Goal: Task Accomplishment & Management: Complete application form

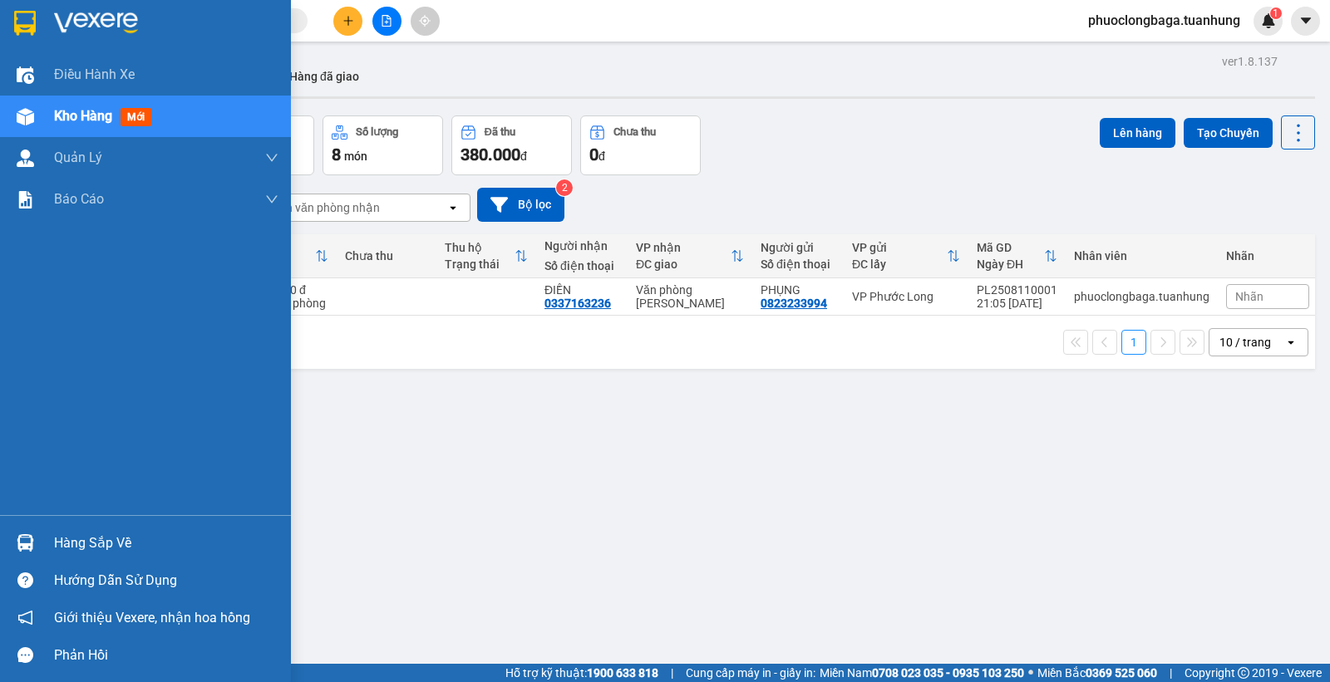
click at [98, 544] on div "Hàng sắp về" at bounding box center [166, 543] width 224 height 25
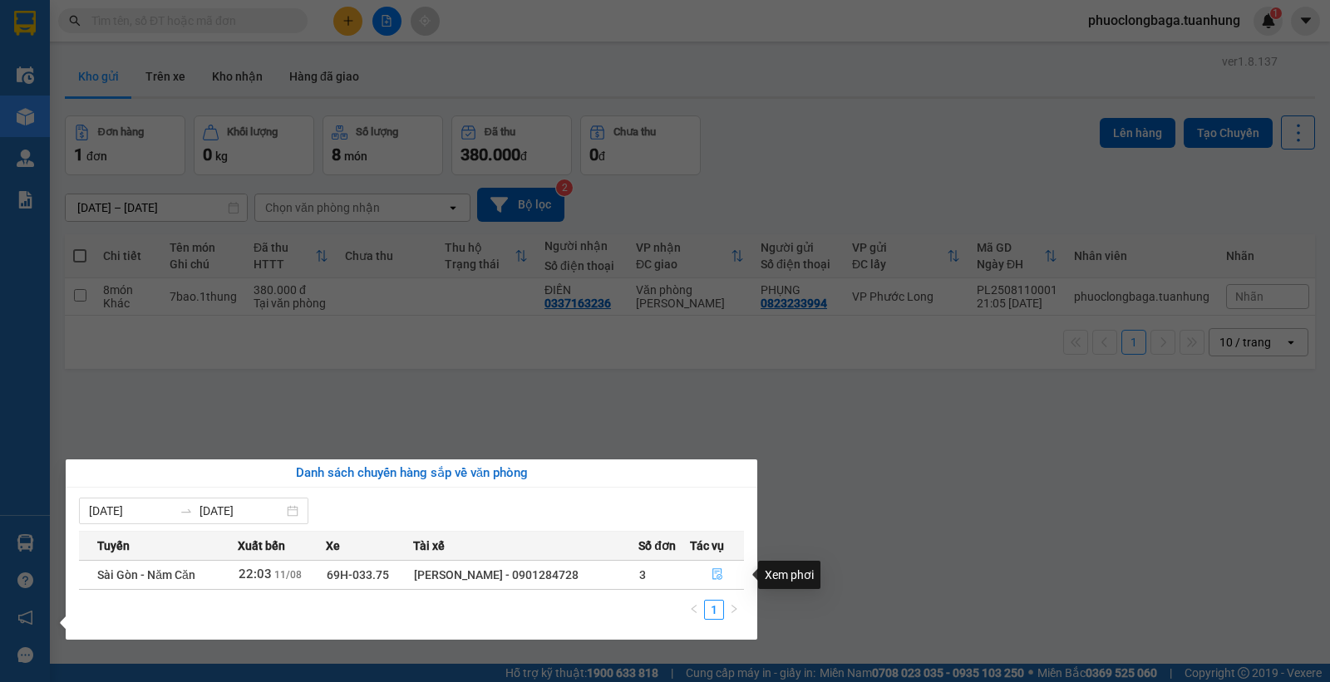
click at [717, 571] on icon "file-done" at bounding box center [718, 575] width 12 height 12
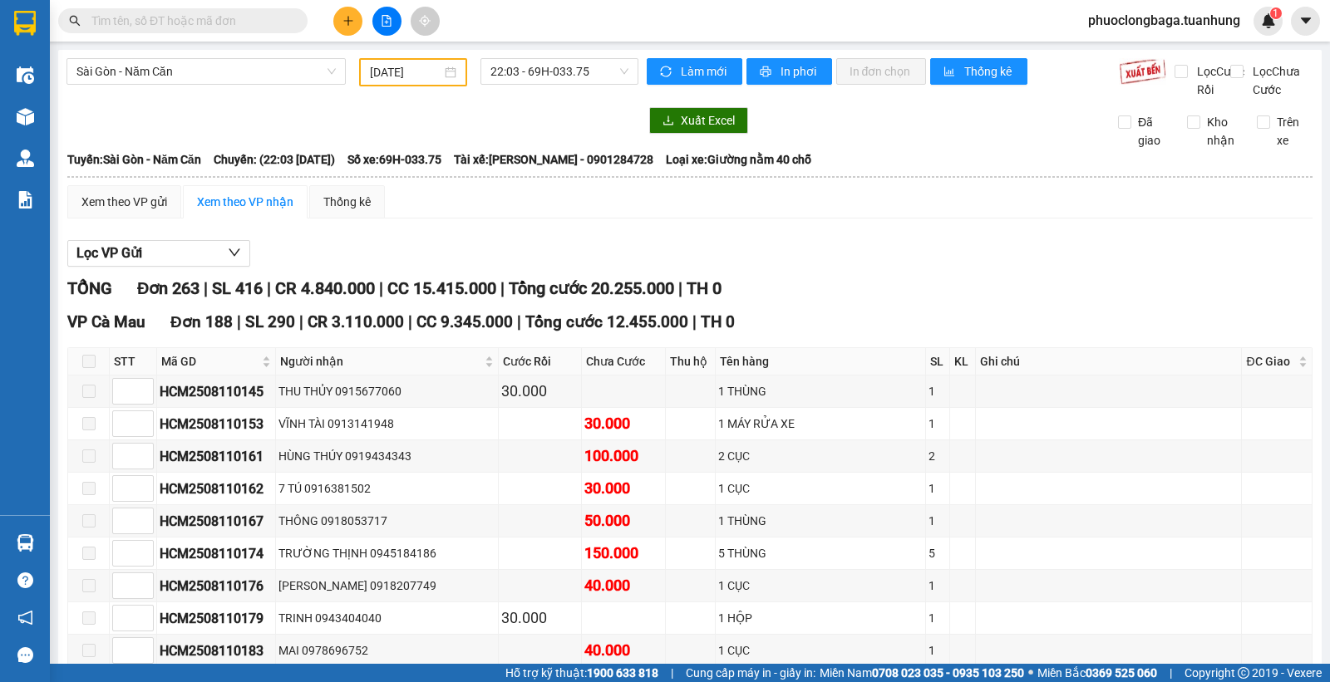
type input "[DATE]"
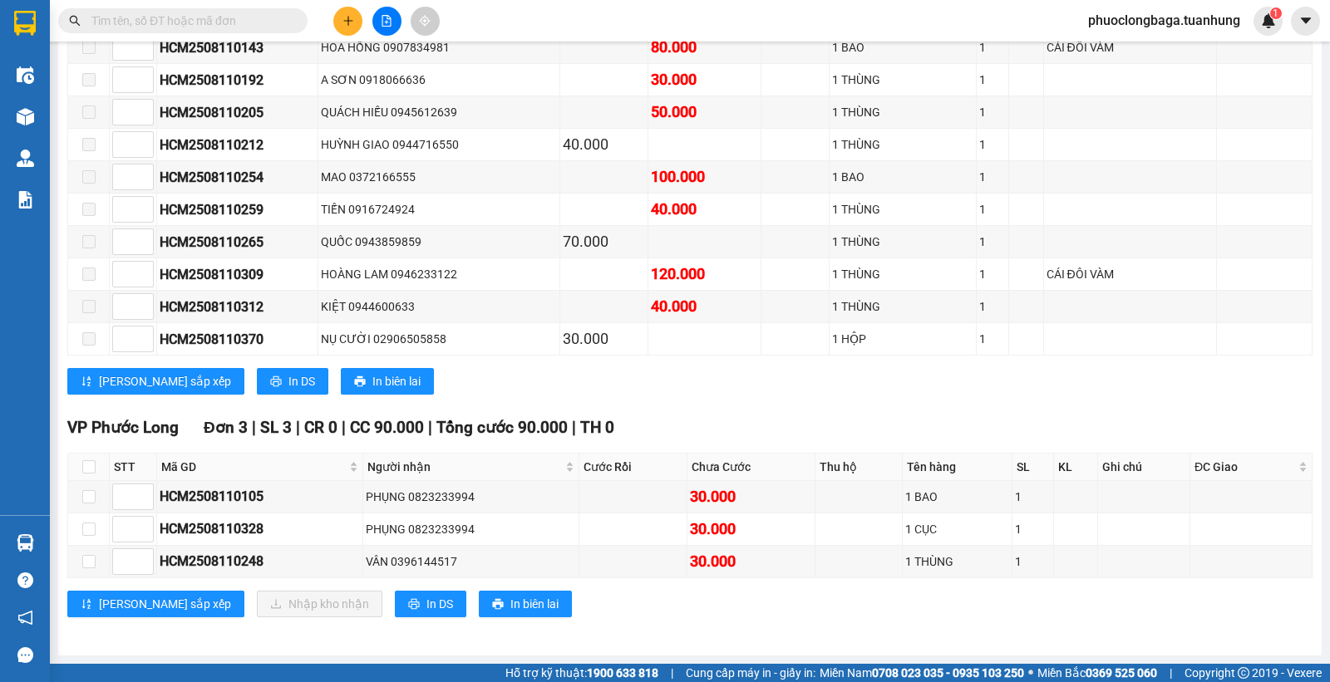
scroll to position [9413, 0]
click at [86, 468] on input "checkbox" at bounding box center [88, 466] width 13 height 13
checkbox input "true"
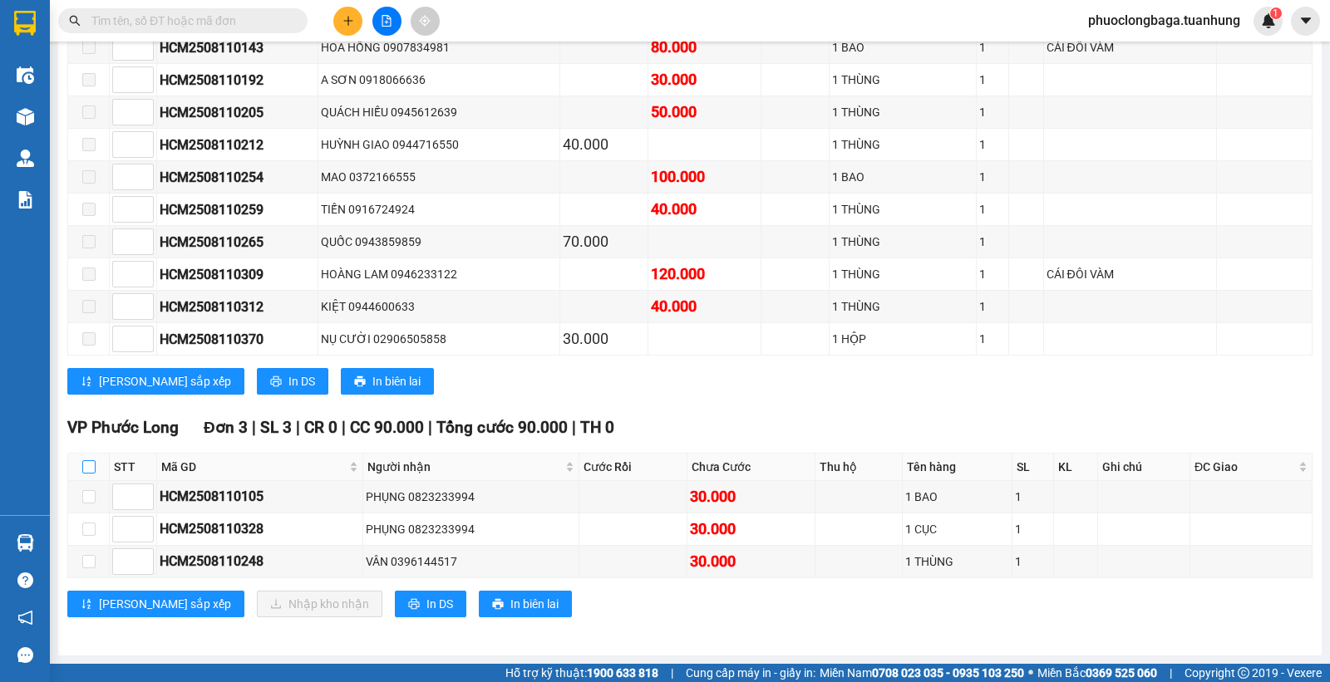
checkbox input "true"
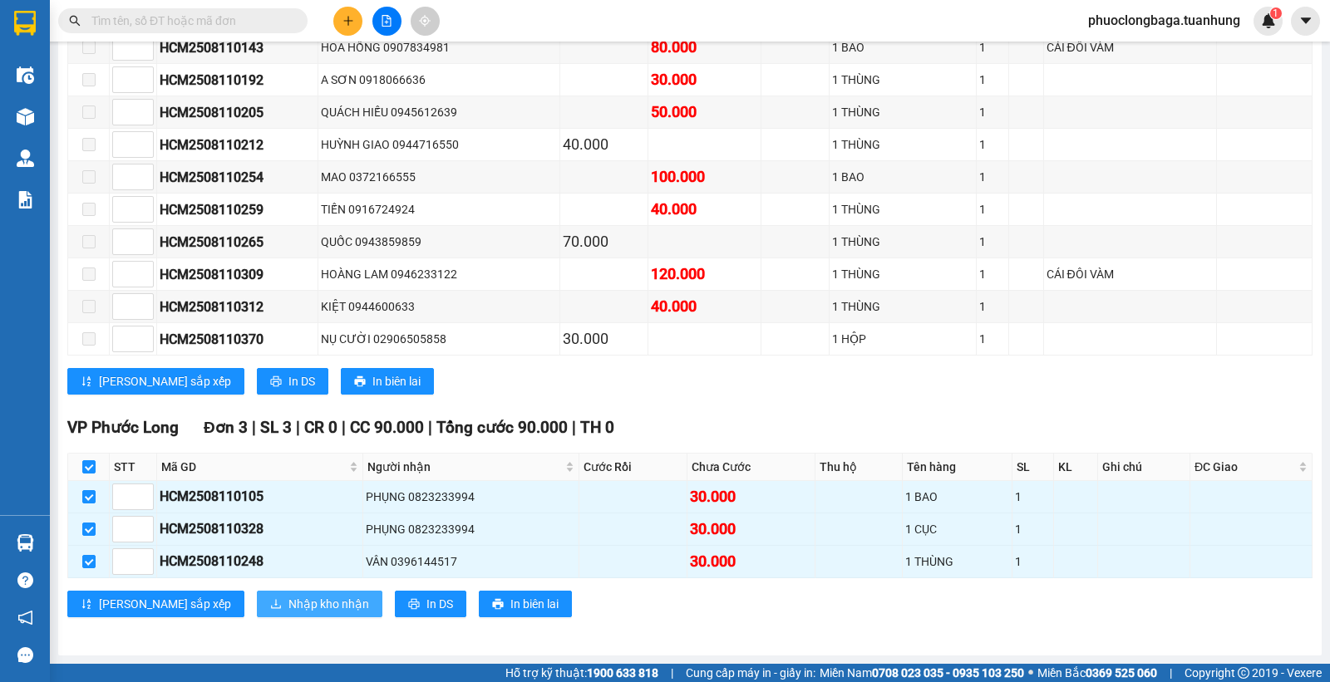
click at [288, 607] on span "Nhập kho nhận" at bounding box center [328, 604] width 81 height 18
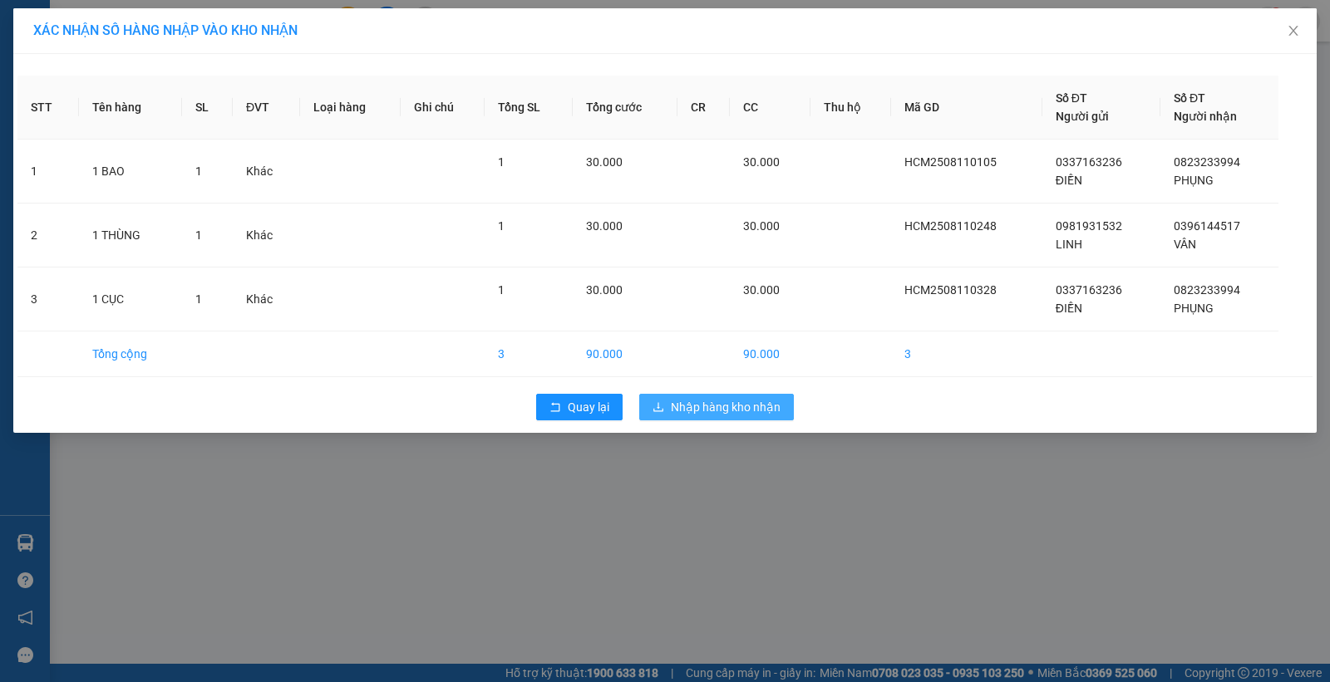
click at [736, 413] on span "Nhập hàng kho nhận" at bounding box center [726, 407] width 110 height 18
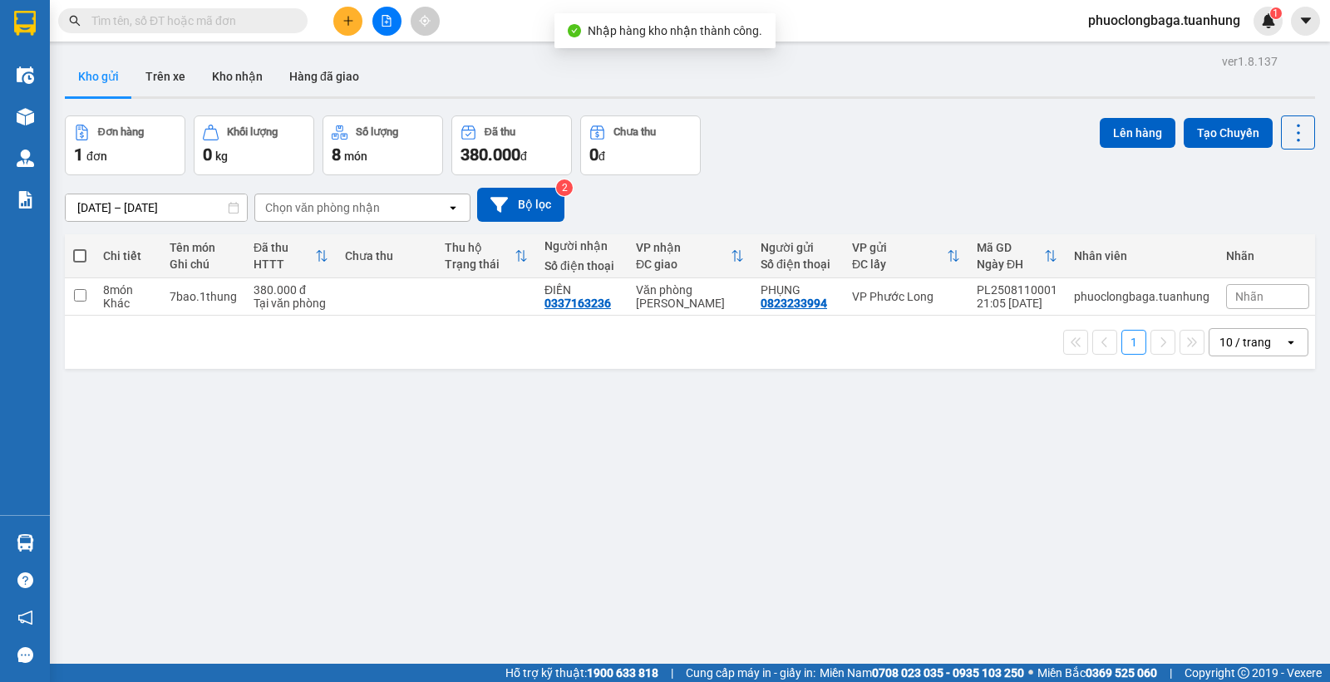
click at [148, 23] on input "text" at bounding box center [189, 21] width 196 height 18
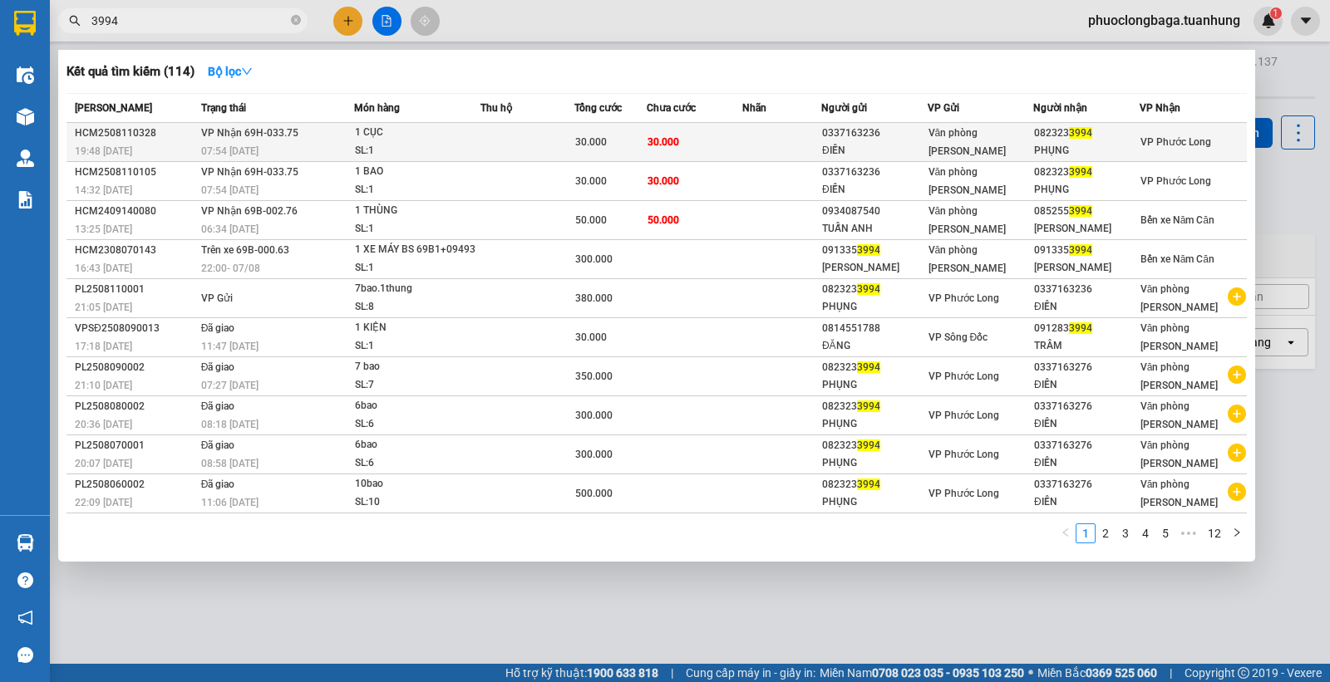
type input "3994"
click at [1170, 143] on span "VP Phước Long" at bounding box center [1175, 142] width 71 height 12
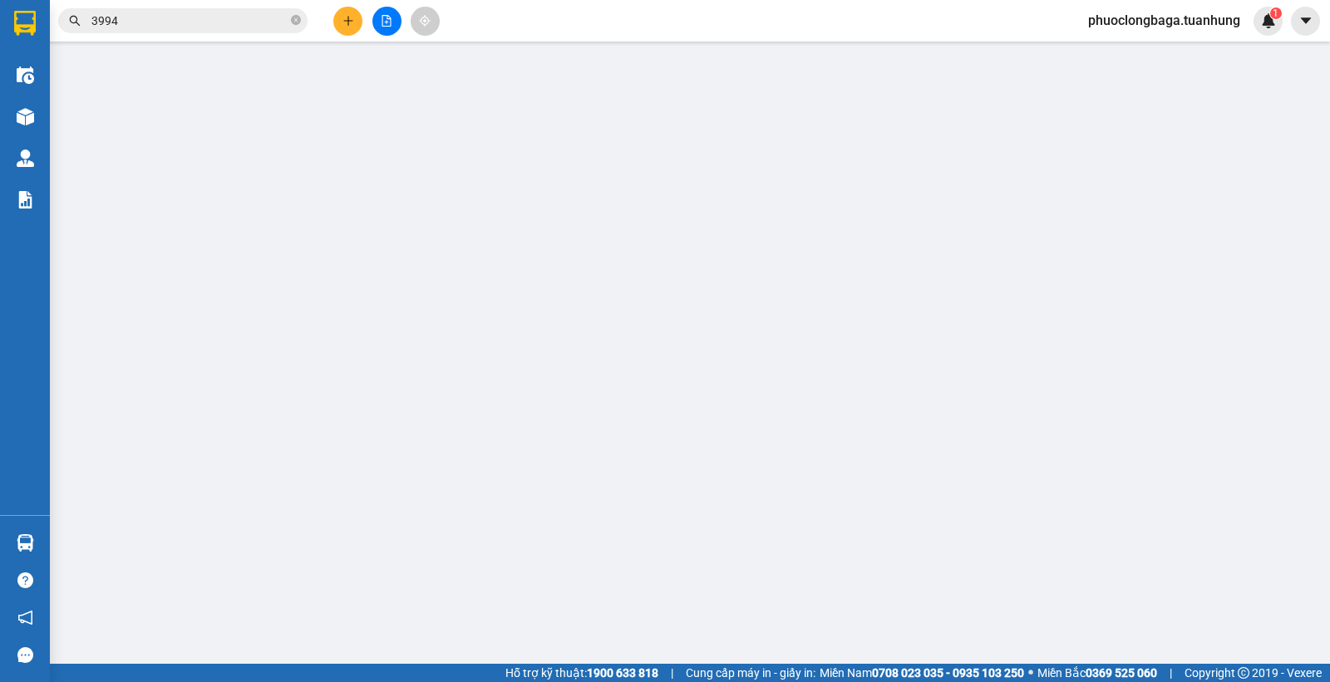
type input "0337163236"
type input "ĐIỀN"
type input "0823233994"
type input "PHỤNG"
type input "30.000"
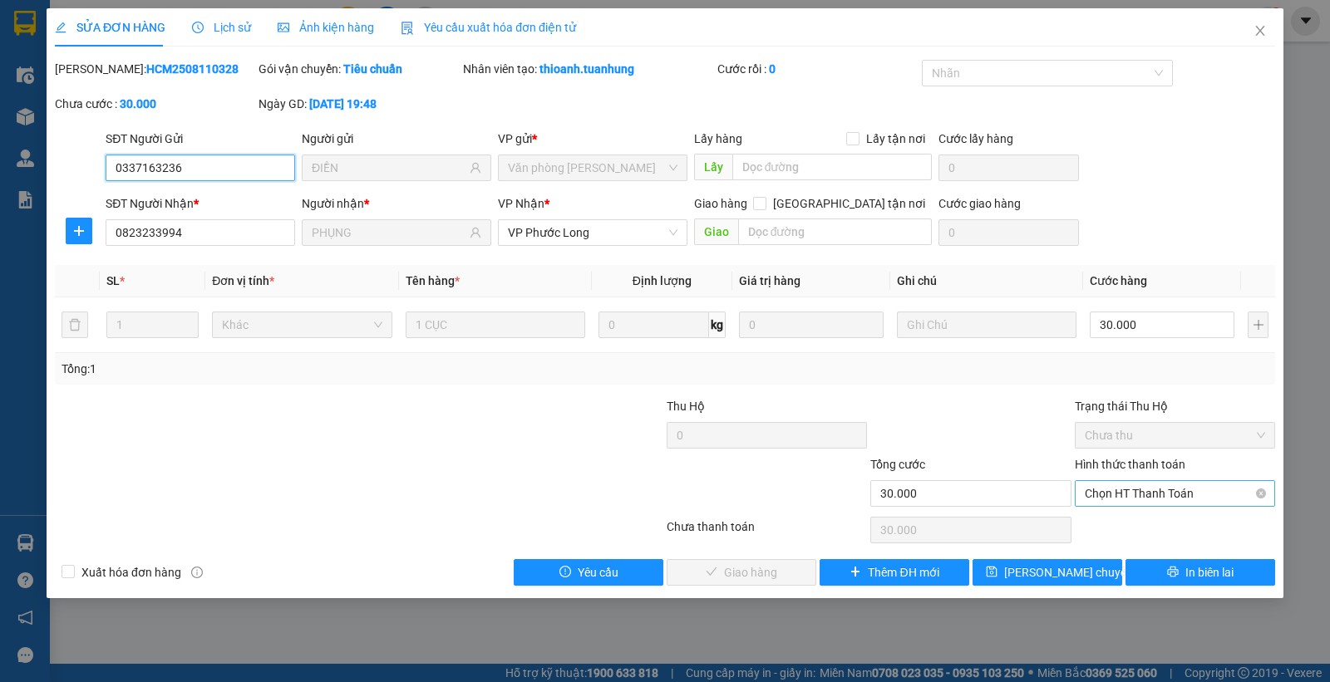
drag, startPoint x: 1178, startPoint y: 492, endPoint x: 1184, endPoint y: 503, distance: 12.7
click at [1179, 492] on span "Chọn HT Thanh Toán" at bounding box center [1175, 493] width 180 height 25
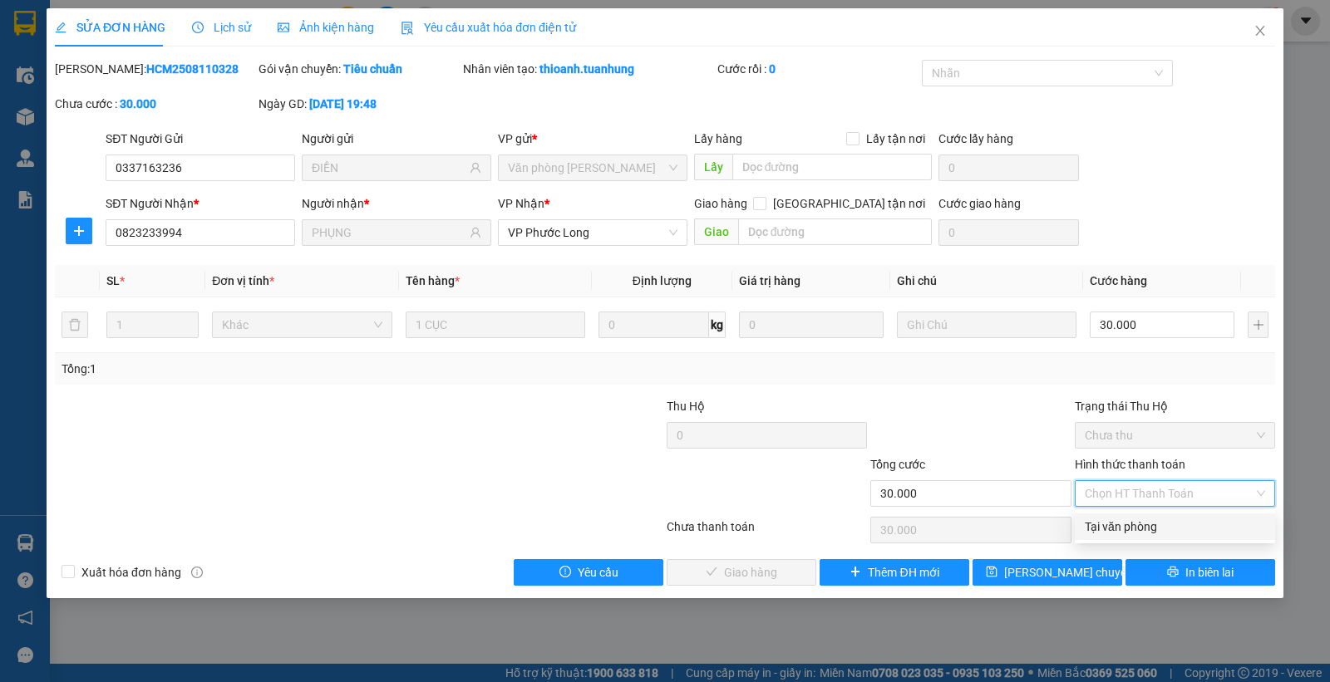
drag, startPoint x: 1172, startPoint y: 528, endPoint x: 959, endPoint y: 532, distance: 212.8
click at [1170, 530] on div "Tại văn phòng" at bounding box center [1175, 527] width 180 height 18
type input "0"
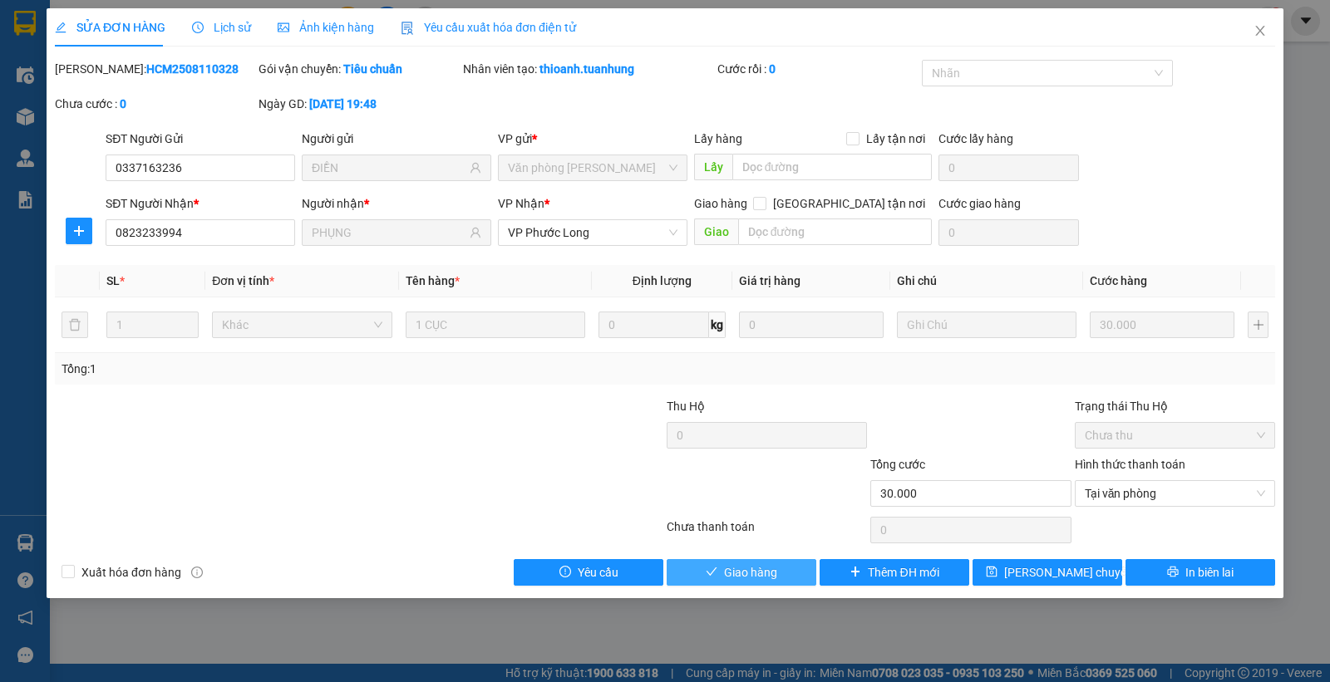
click at [759, 577] on span "Giao hàng" at bounding box center [750, 573] width 53 height 18
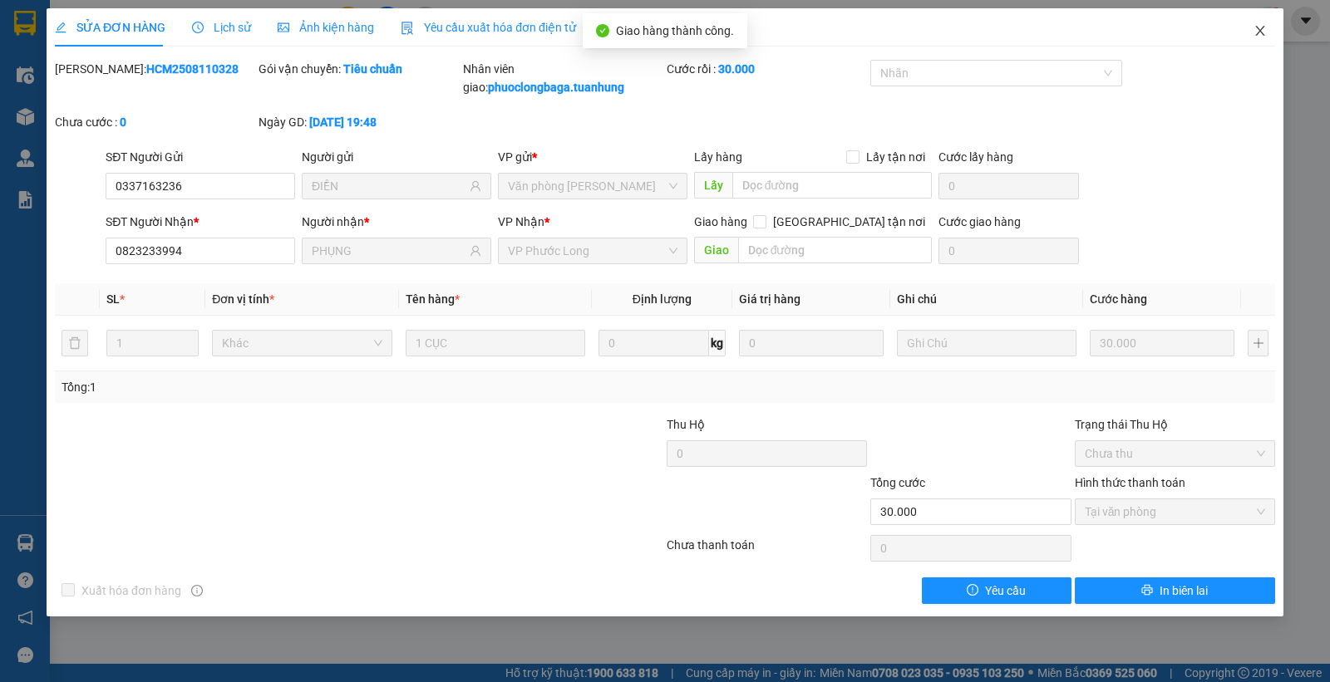
click at [1263, 33] on icon "close" at bounding box center [1259, 30] width 13 height 13
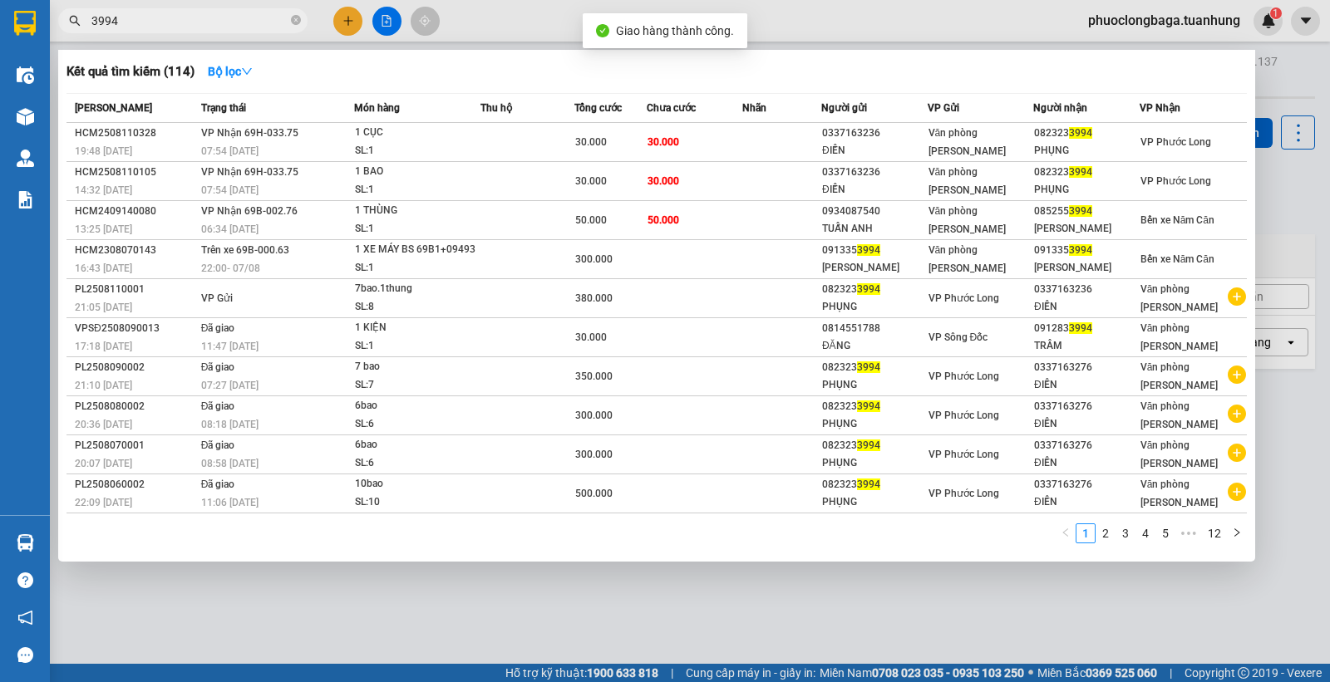
click at [250, 13] on input "3994" at bounding box center [189, 21] width 196 height 18
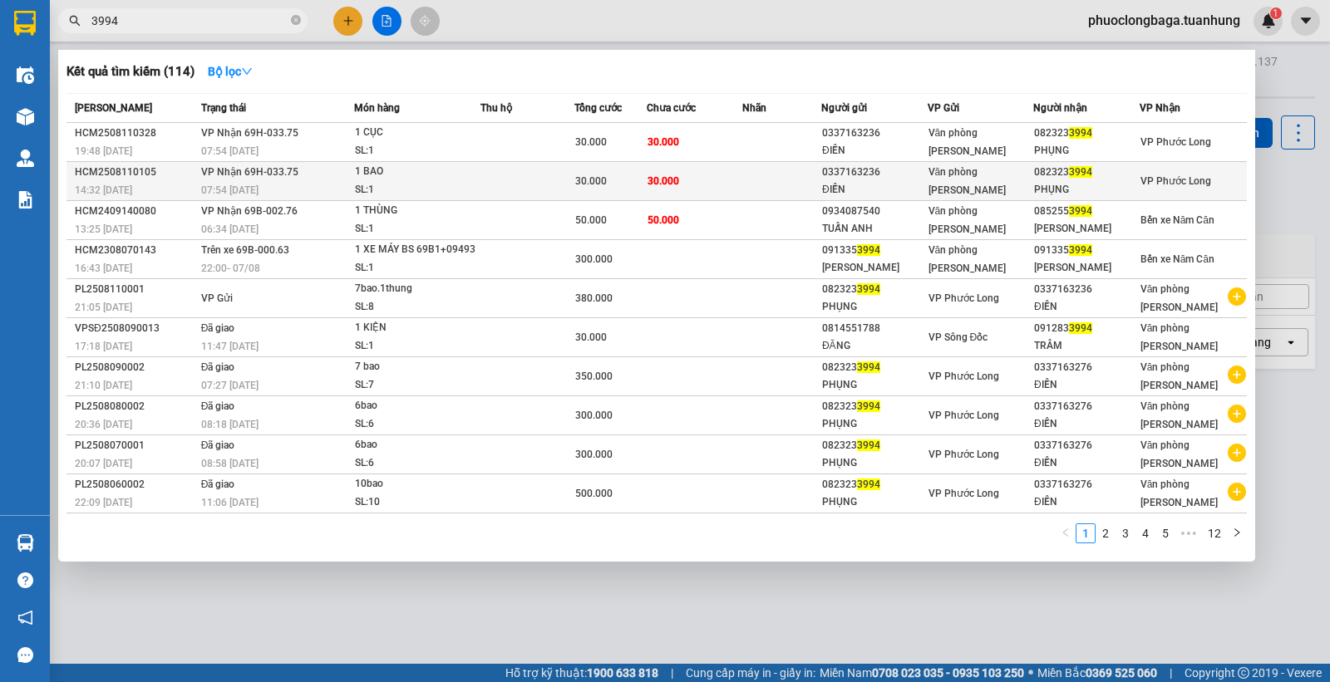
click at [1176, 183] on span "VP Phước Long" at bounding box center [1175, 181] width 71 height 12
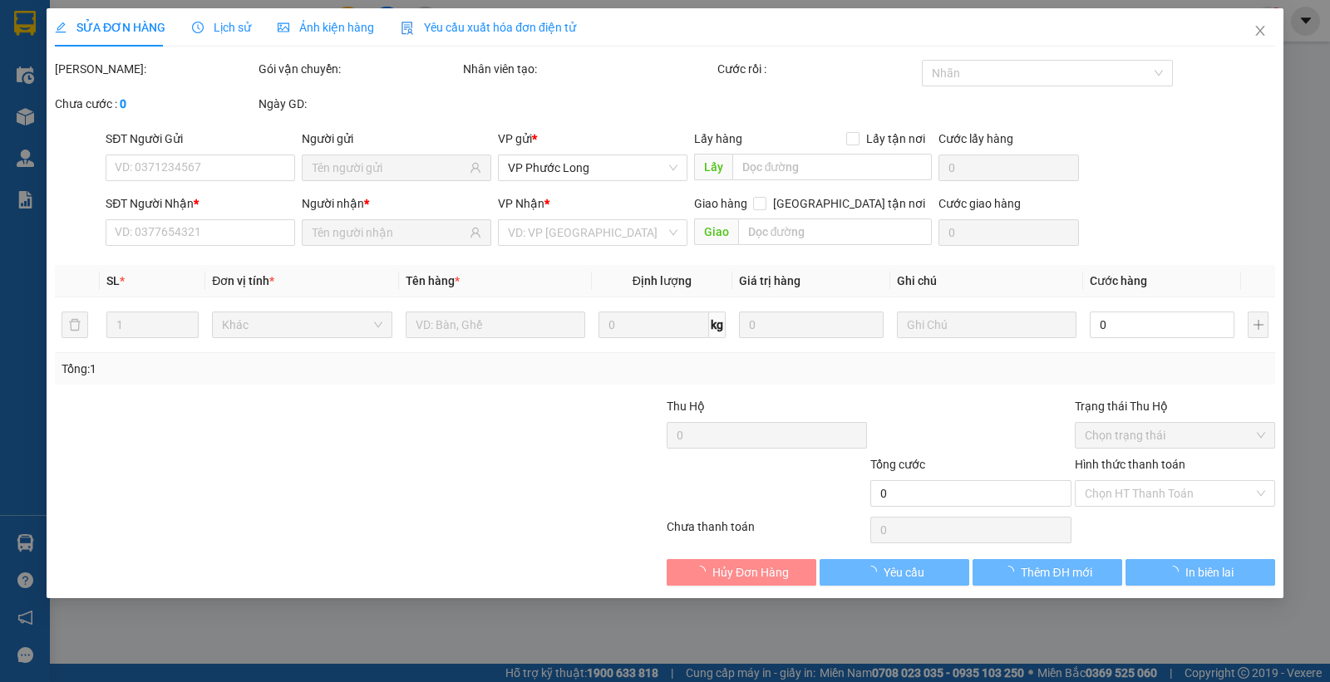
type input "0337163236"
type input "ĐIỀN"
type input "0823233994"
type input "PHỤNG"
type input "30.000"
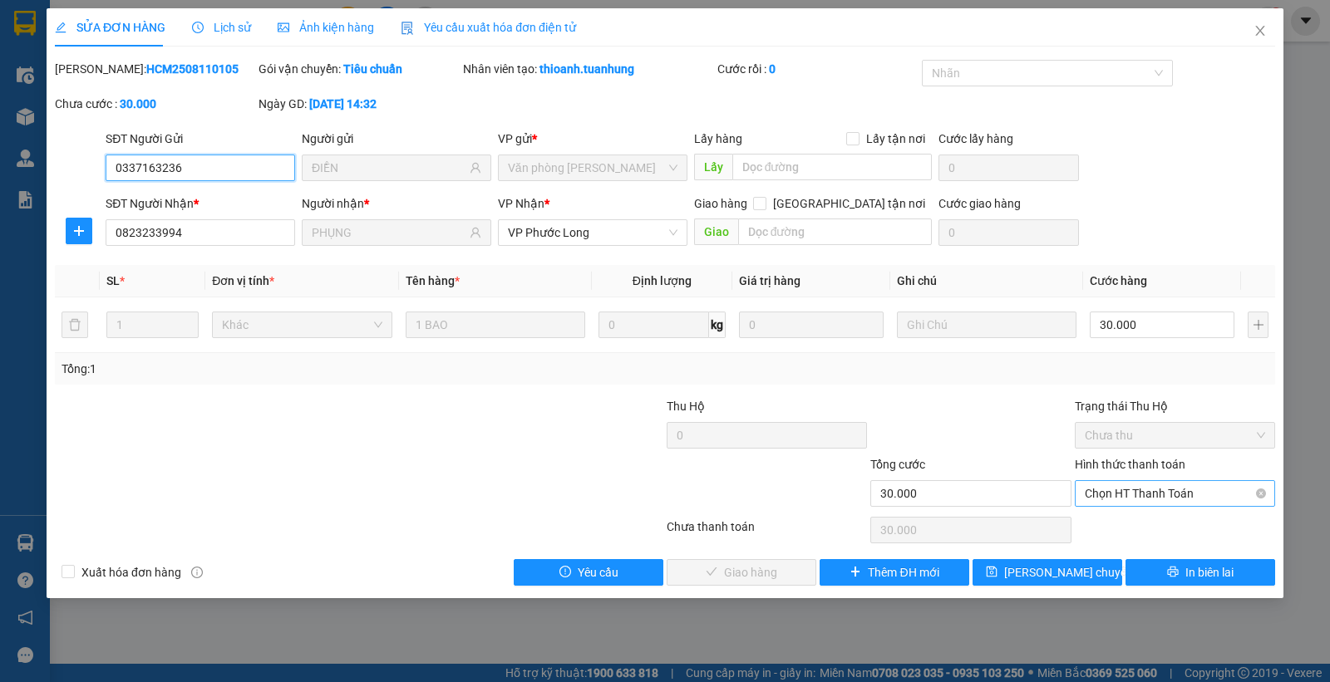
click at [1183, 490] on span "Chọn HT Thanh Toán" at bounding box center [1175, 493] width 180 height 25
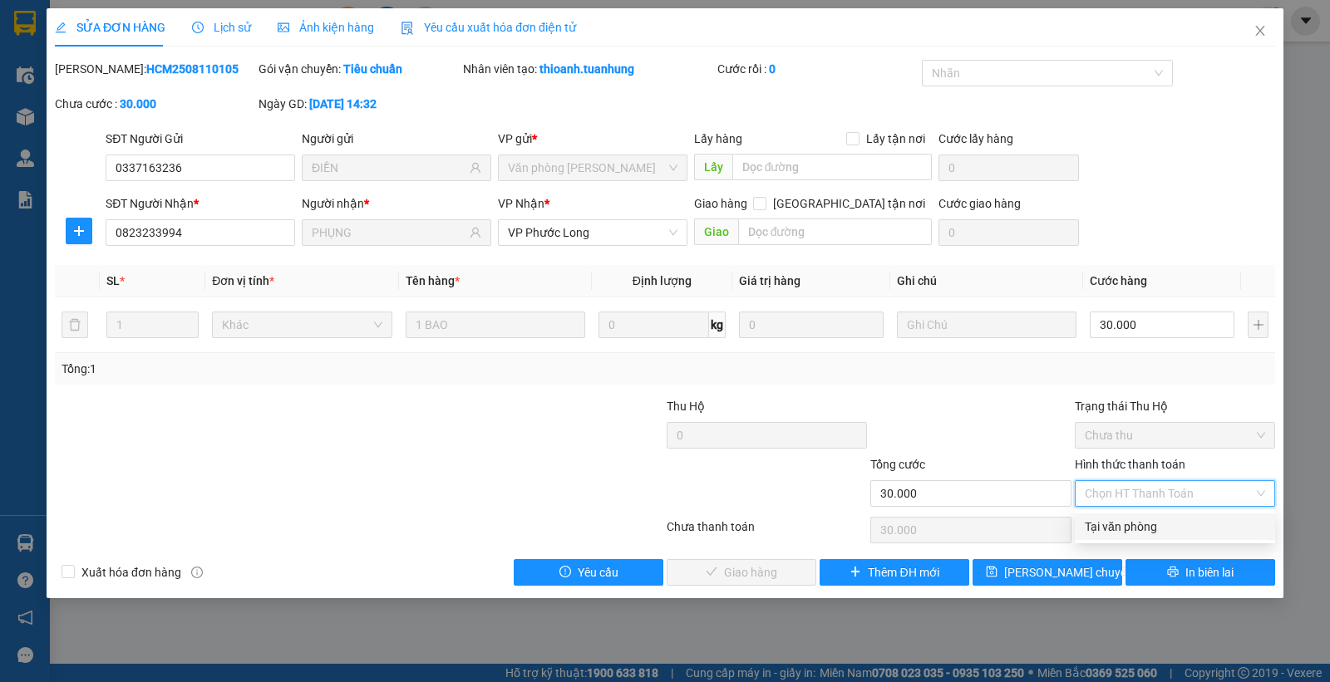
click at [1159, 528] on div "Tại văn phòng" at bounding box center [1175, 527] width 180 height 18
type input "0"
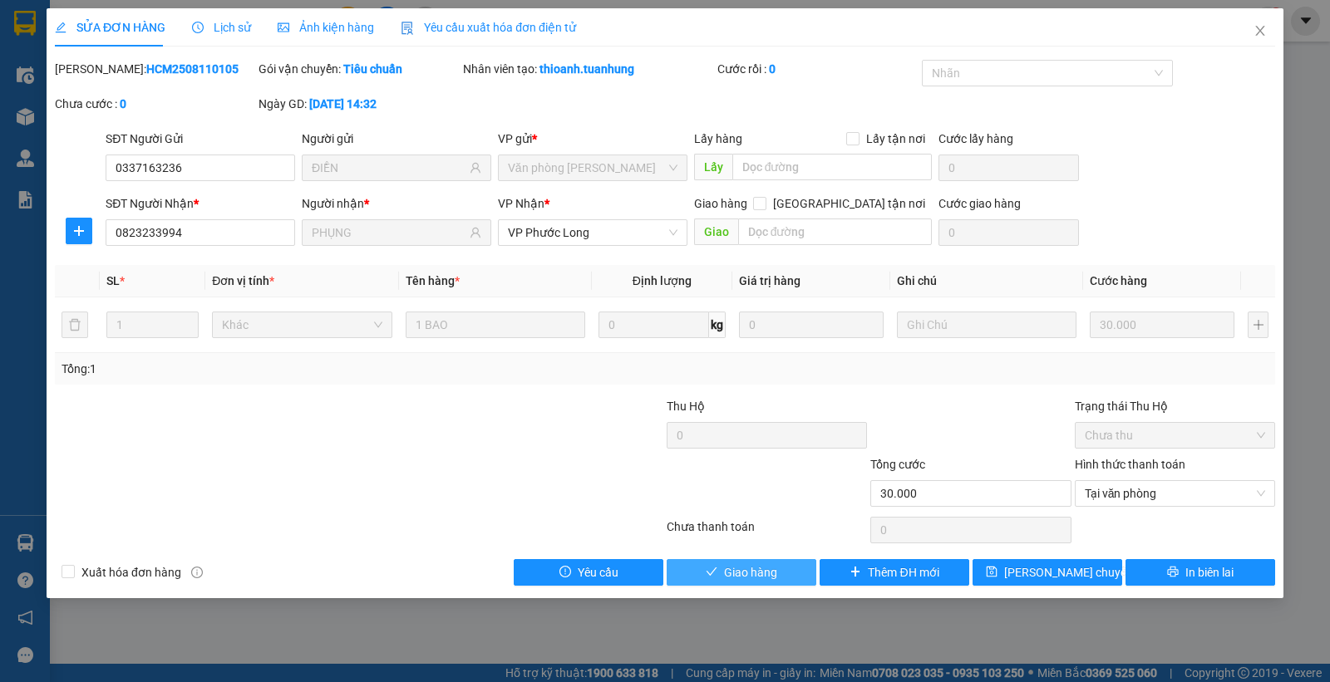
click at [749, 574] on span "Giao hàng" at bounding box center [750, 573] width 53 height 18
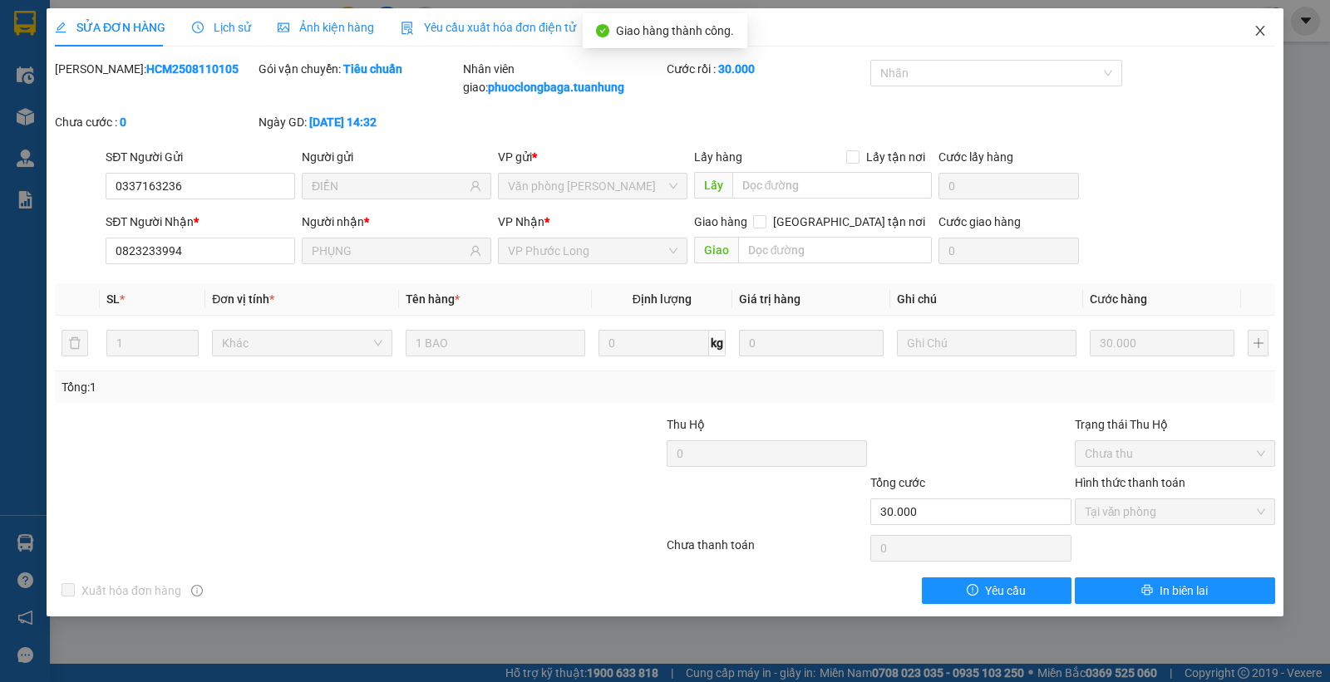
click at [1261, 27] on icon "close" at bounding box center [1259, 30] width 13 height 13
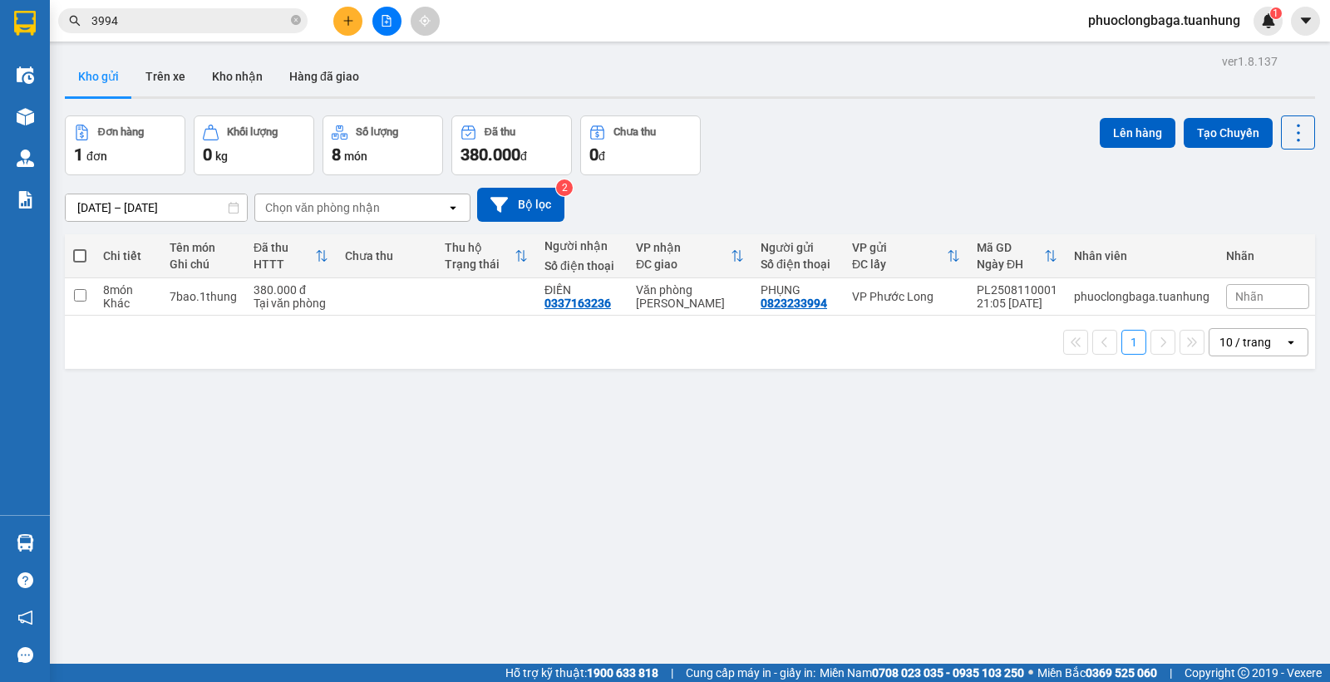
click at [76, 258] on span at bounding box center [79, 255] width 13 height 13
click at [80, 248] on input "checkbox" at bounding box center [80, 248] width 0 height 0
checkbox input "true"
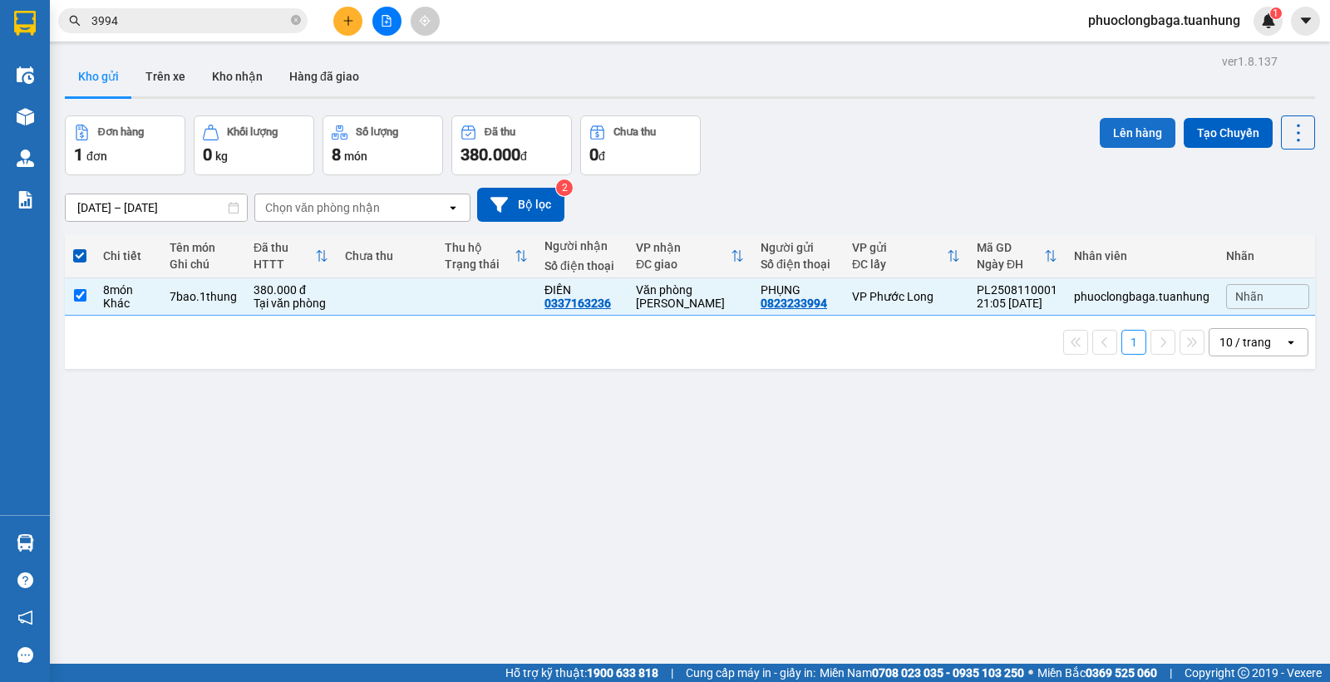
click at [1118, 130] on button "Lên hàng" at bounding box center [1138, 133] width 76 height 30
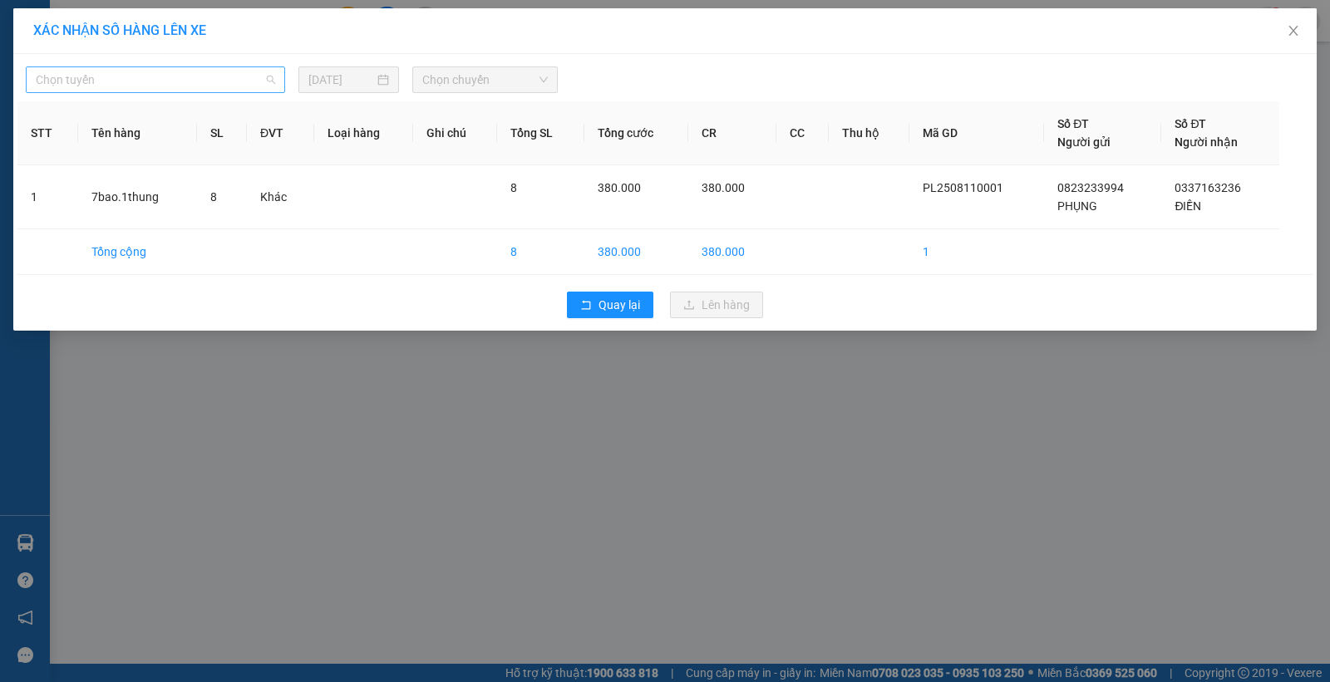
click at [136, 86] on span "Chọn tuyến" at bounding box center [155, 79] width 239 height 25
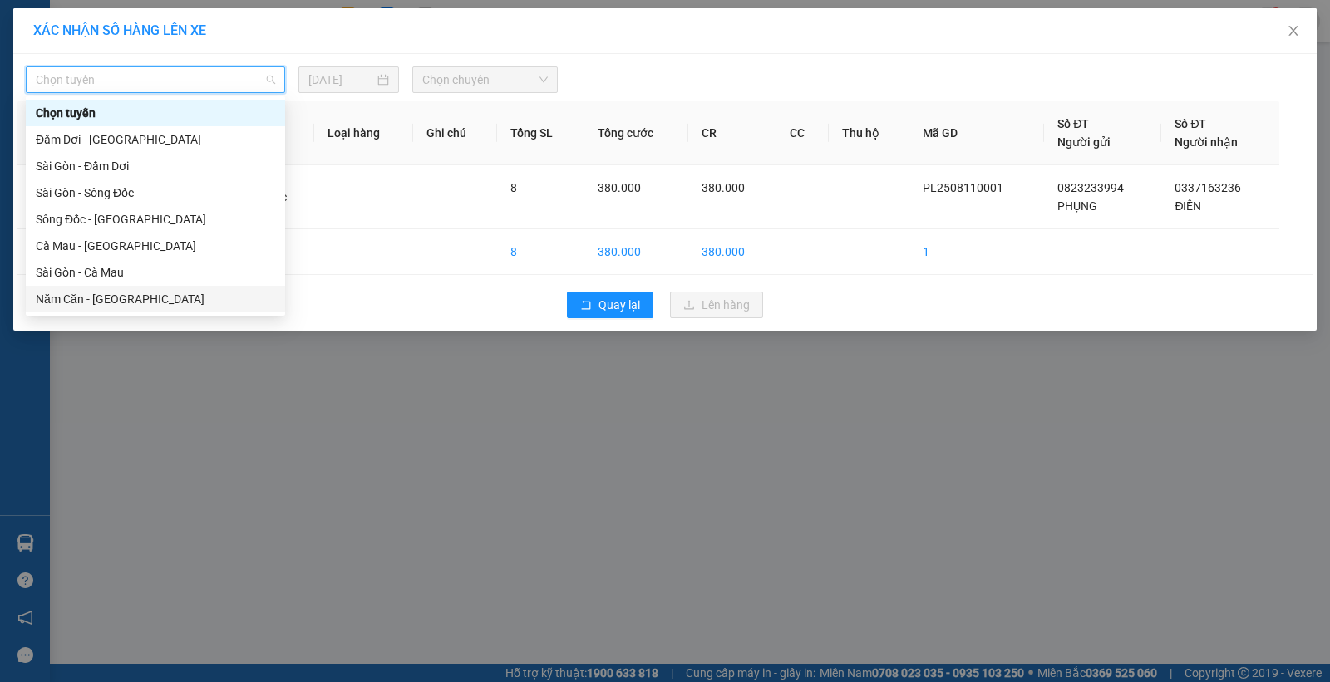
click at [73, 293] on div "Năm Căn - [GEOGRAPHIC_DATA]" at bounding box center [155, 299] width 239 height 18
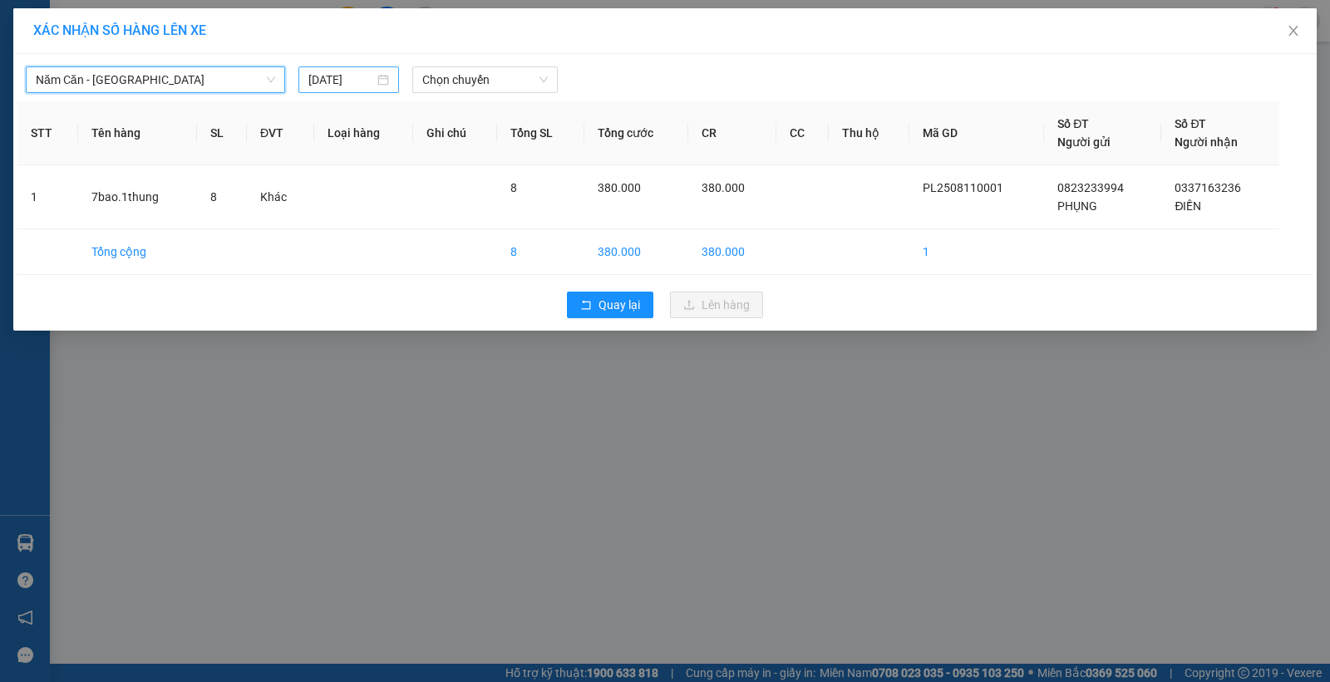
click at [359, 77] on input "[DATE]" at bounding box center [341, 80] width 66 height 18
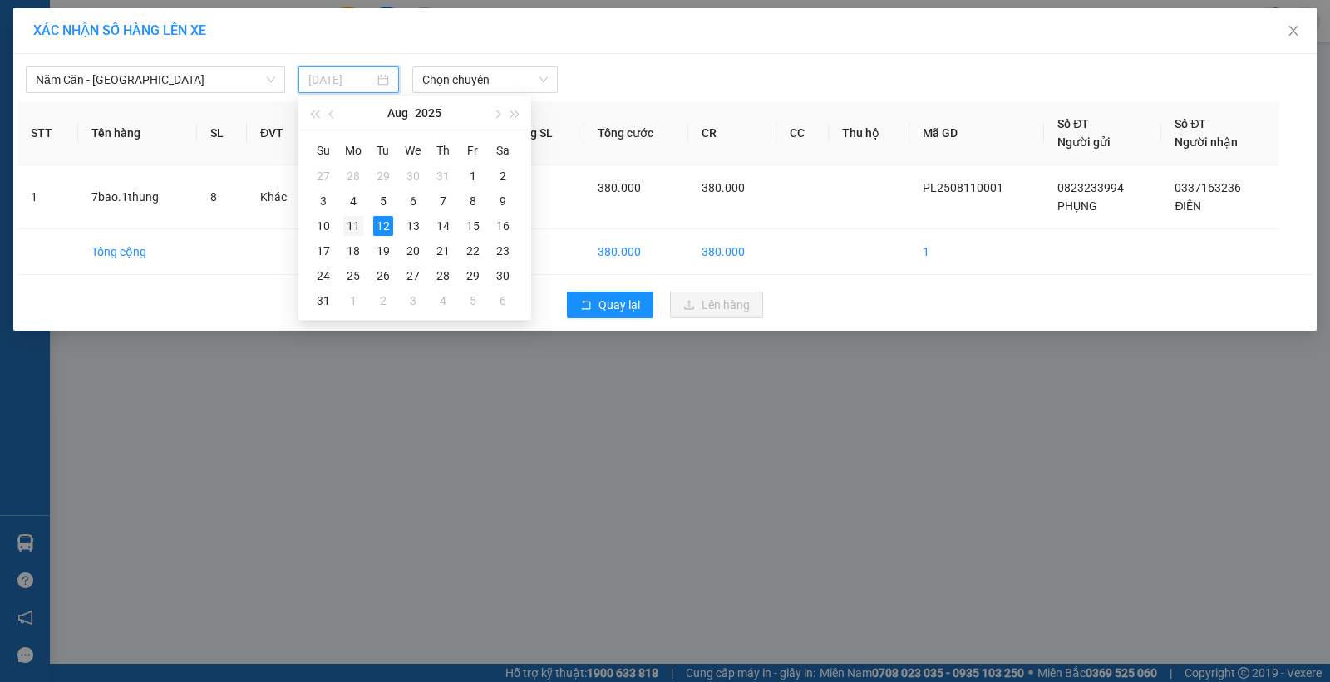
click at [350, 225] on div "11" at bounding box center [353, 226] width 20 height 20
type input "[DATE]"
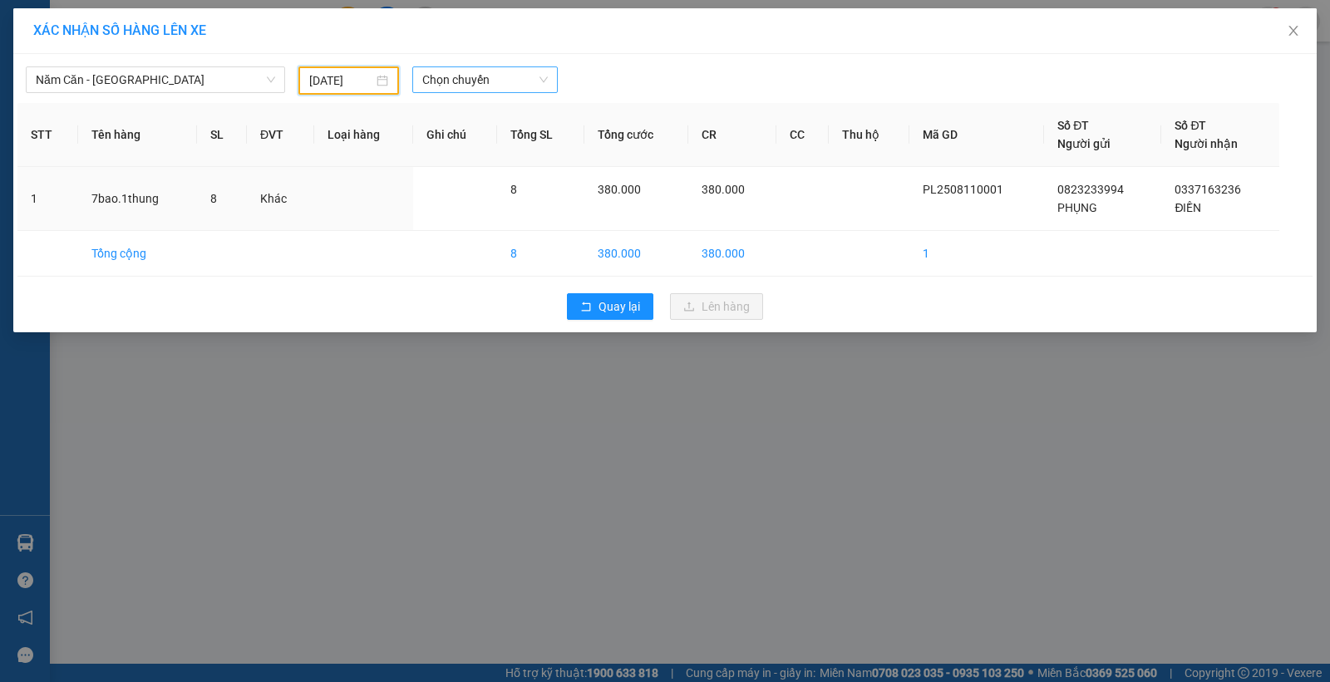
click at [499, 86] on span "Chọn chuyến" at bounding box center [485, 79] width 126 height 25
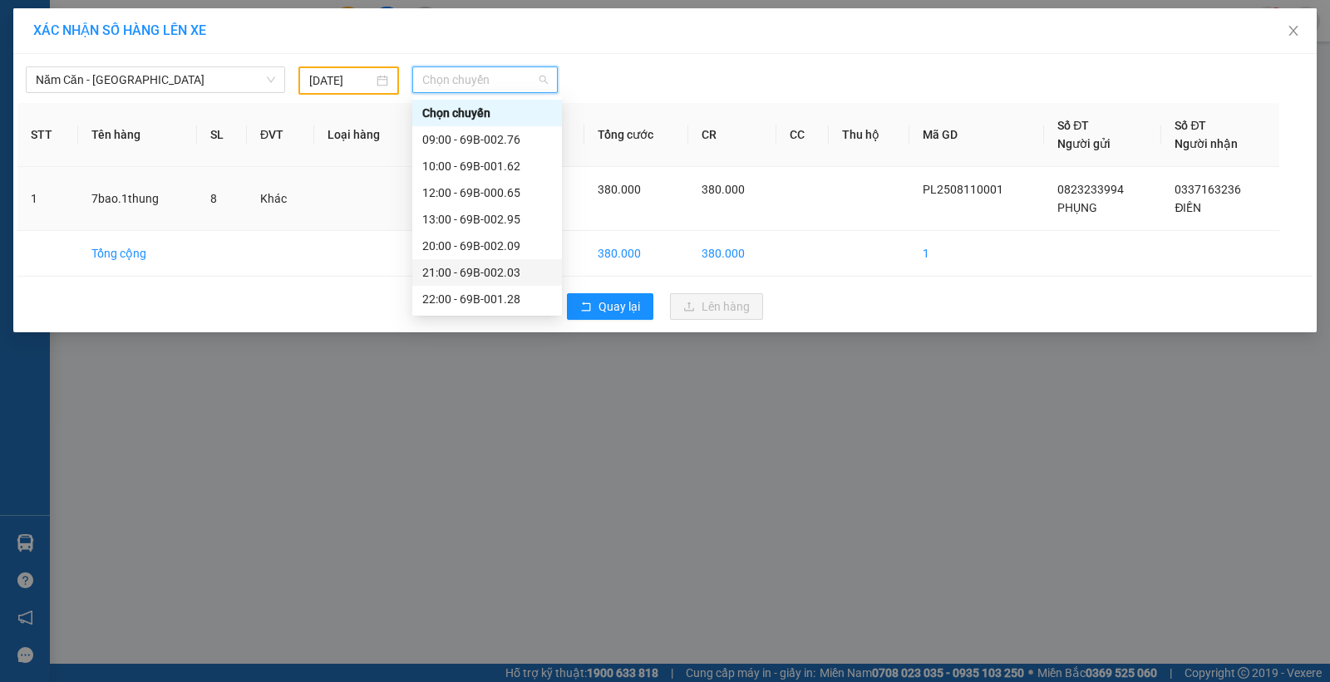
click at [494, 273] on div "21:00 - 69B-002.03" at bounding box center [487, 272] width 130 height 18
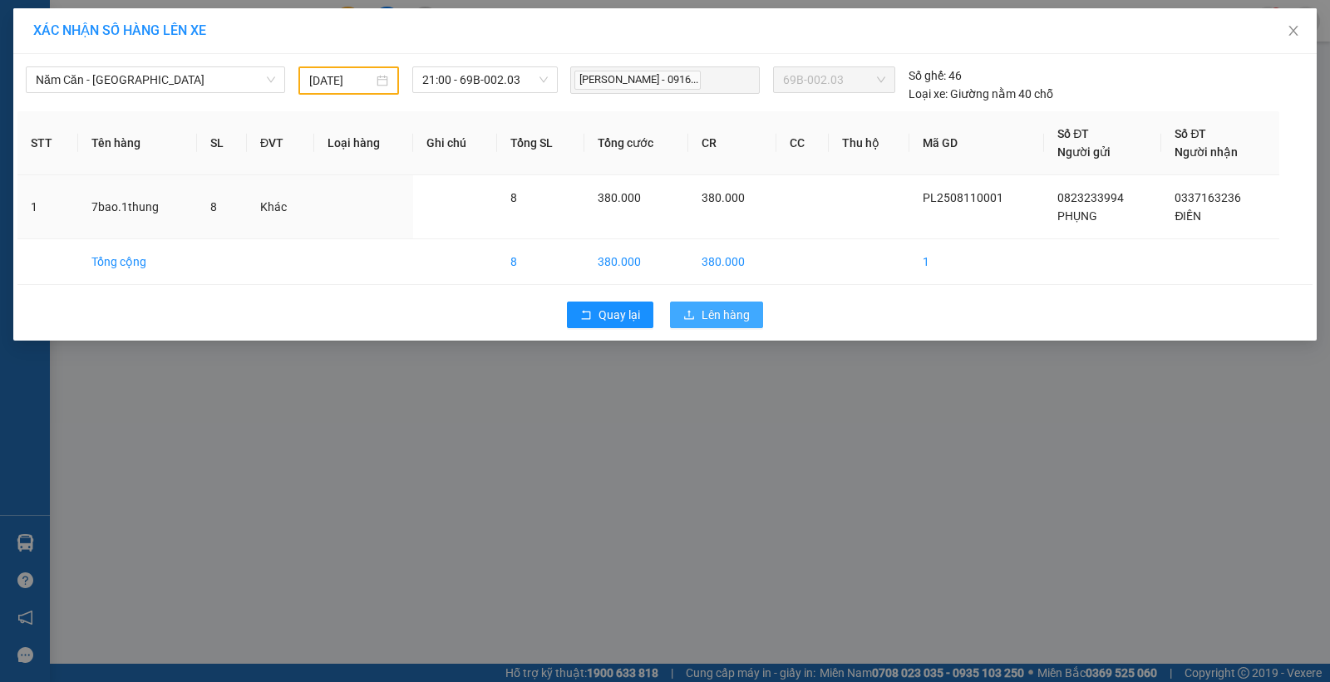
click at [726, 318] on span "Lên hàng" at bounding box center [726, 315] width 48 height 18
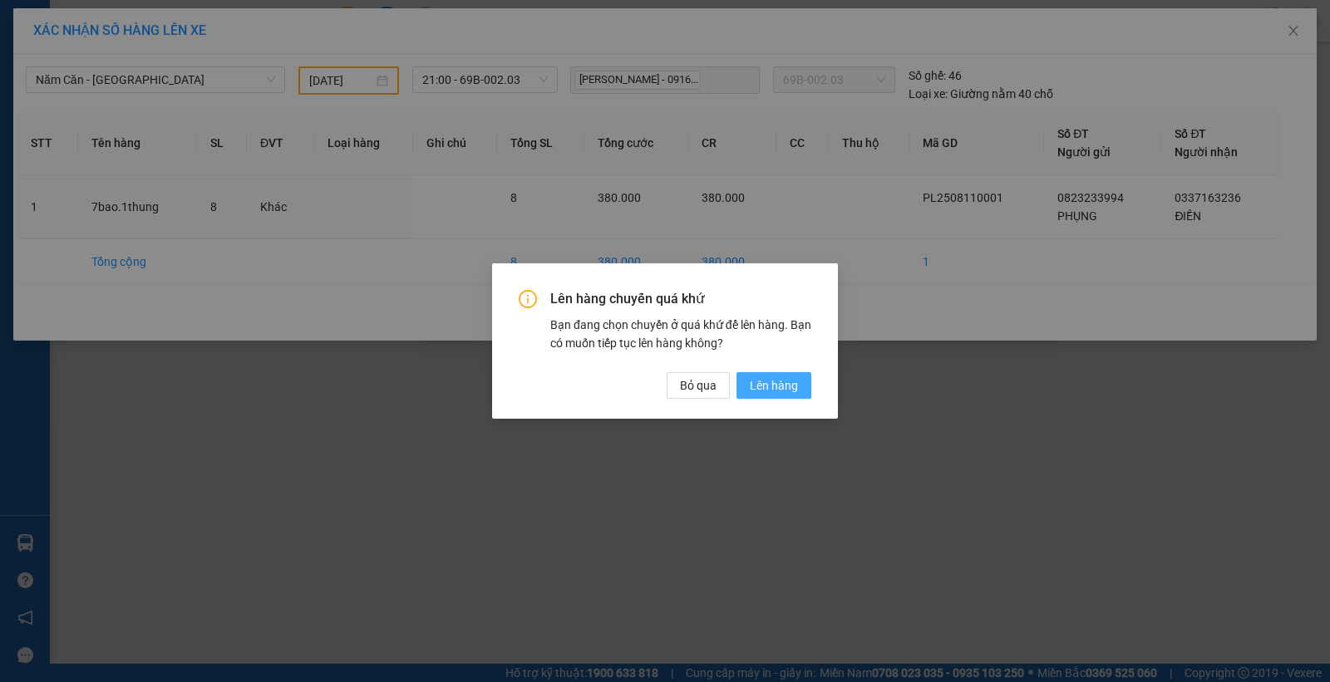
click at [774, 393] on span "Lên hàng" at bounding box center [774, 386] width 48 height 18
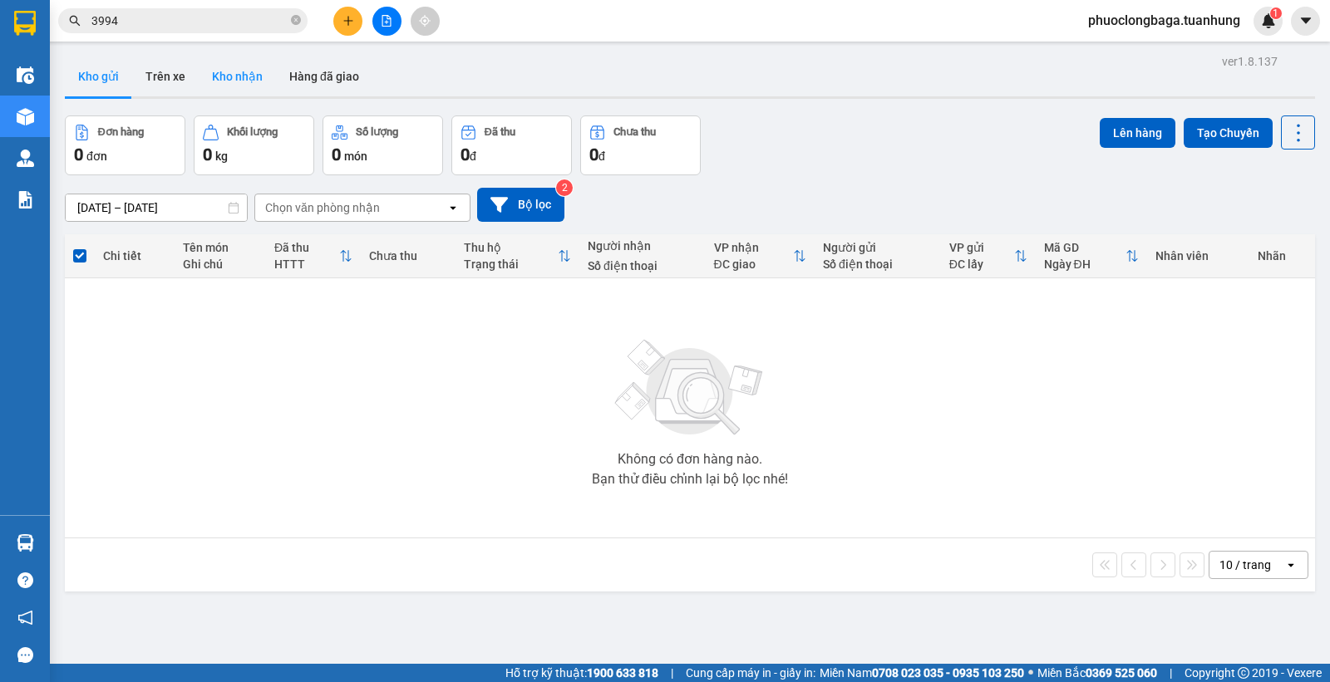
click at [238, 72] on button "Kho nhận" at bounding box center [237, 77] width 77 height 40
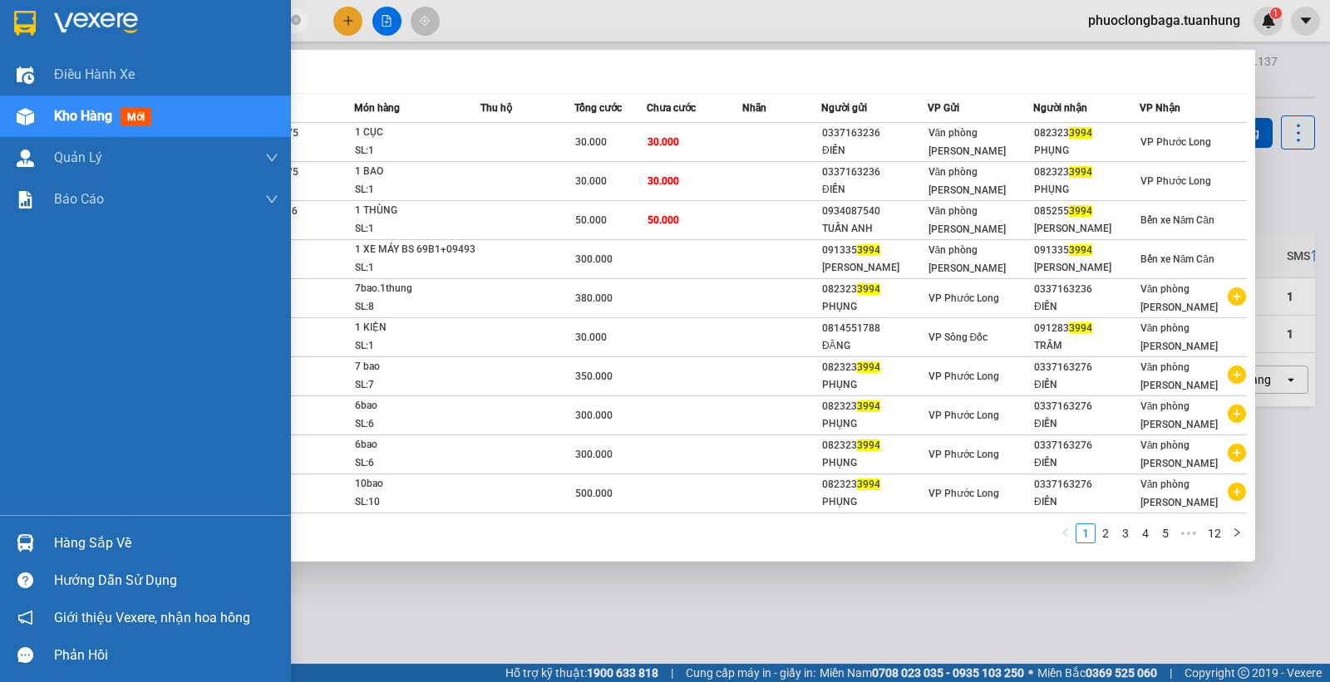
drag, startPoint x: 171, startPoint y: 17, endPoint x: 31, endPoint y: 9, distance: 140.7
click at [31, 9] on section "Kết quả tìm kiếm ( 114 ) Bộ lọc Mã ĐH Trạng thái Món hàng Thu hộ Tổng cước Chưa…" at bounding box center [665, 341] width 1330 height 682
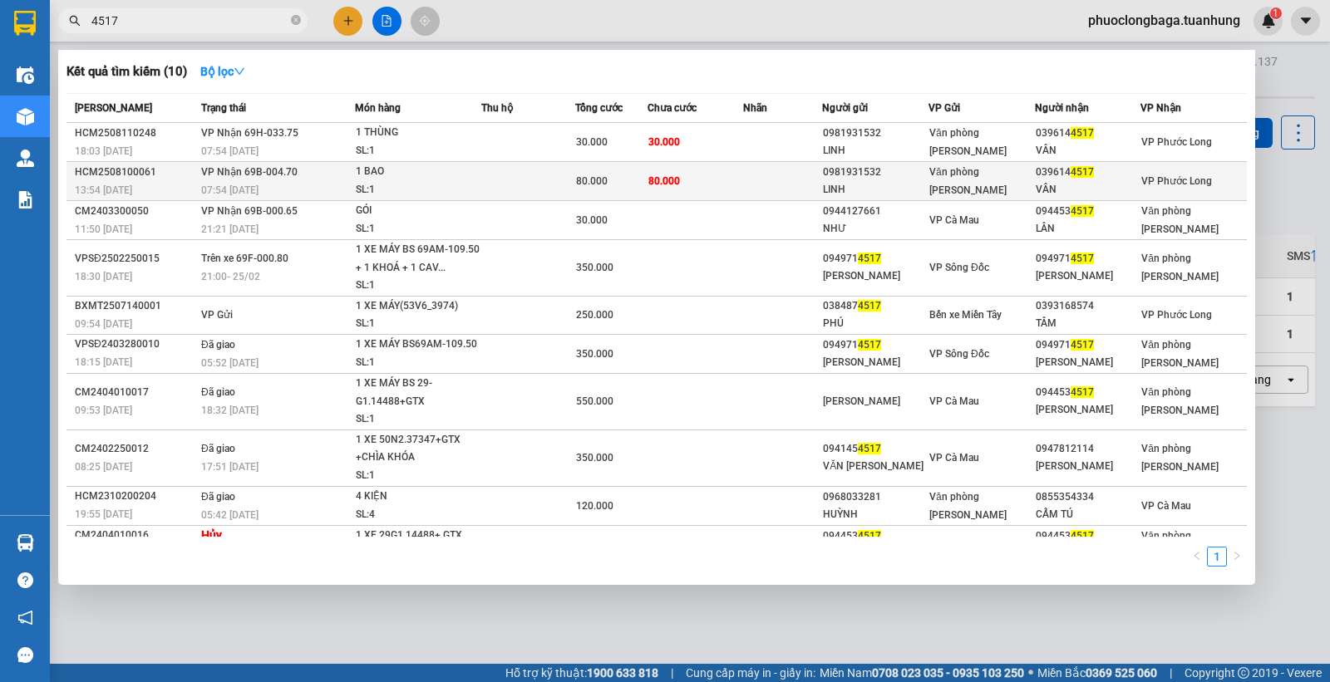
type input "4517"
click at [929, 193] on span "Văn phòng [PERSON_NAME]" at bounding box center [967, 181] width 77 height 30
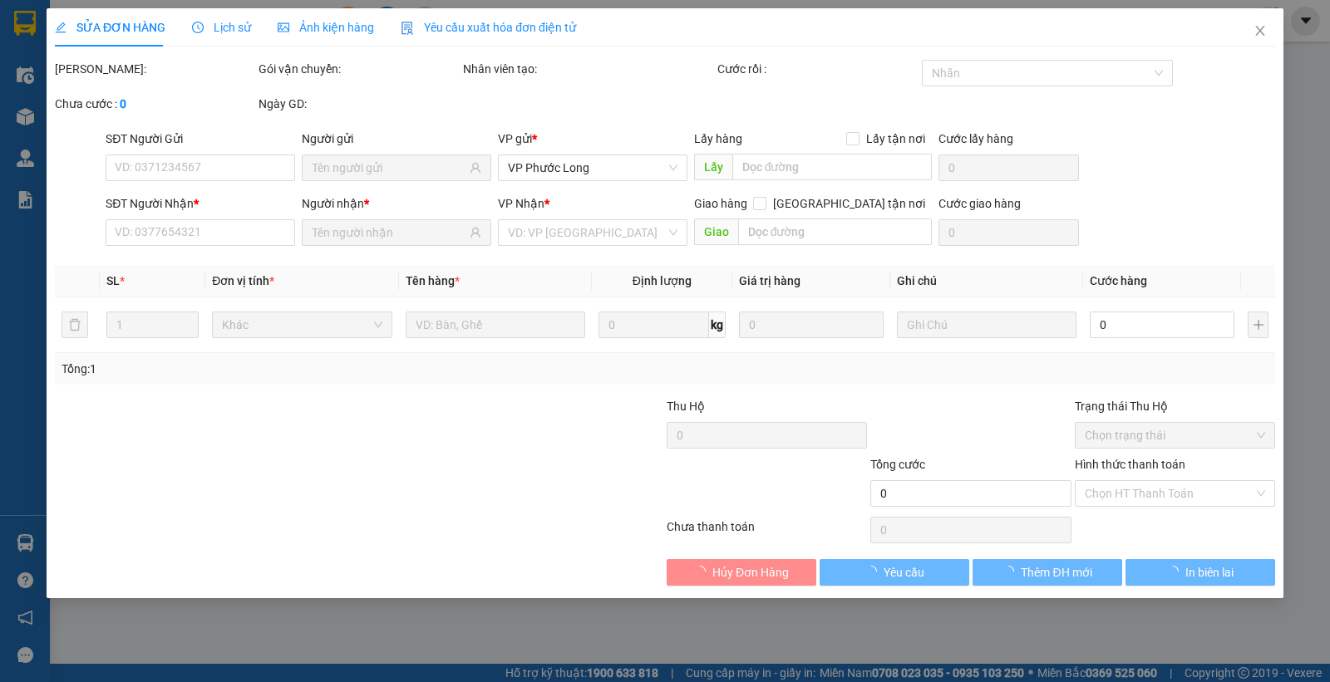
type input "0981931532"
type input "LINH"
type input "0396144517"
type input "VÂN"
type input "80.000"
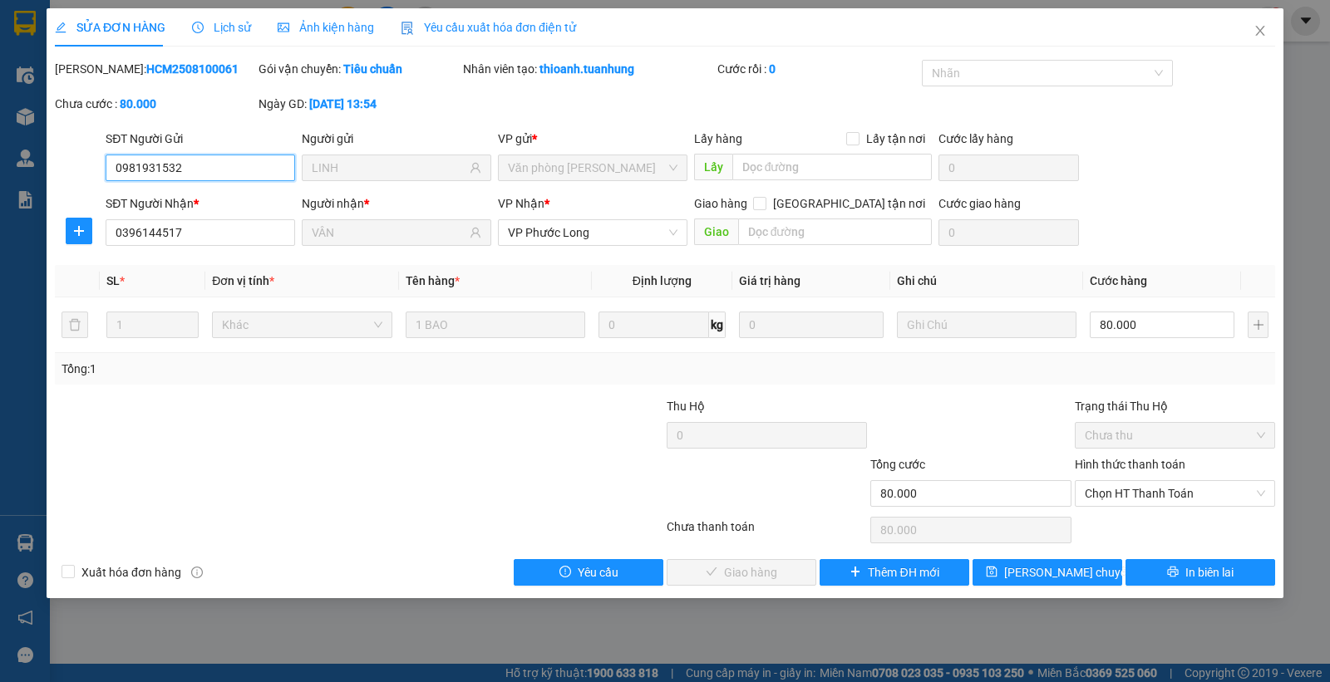
drag, startPoint x: 1156, startPoint y: 492, endPoint x: 1161, endPoint y: 511, distance: 19.8
click at [1158, 501] on span "Chọn HT Thanh Toán" at bounding box center [1175, 493] width 180 height 25
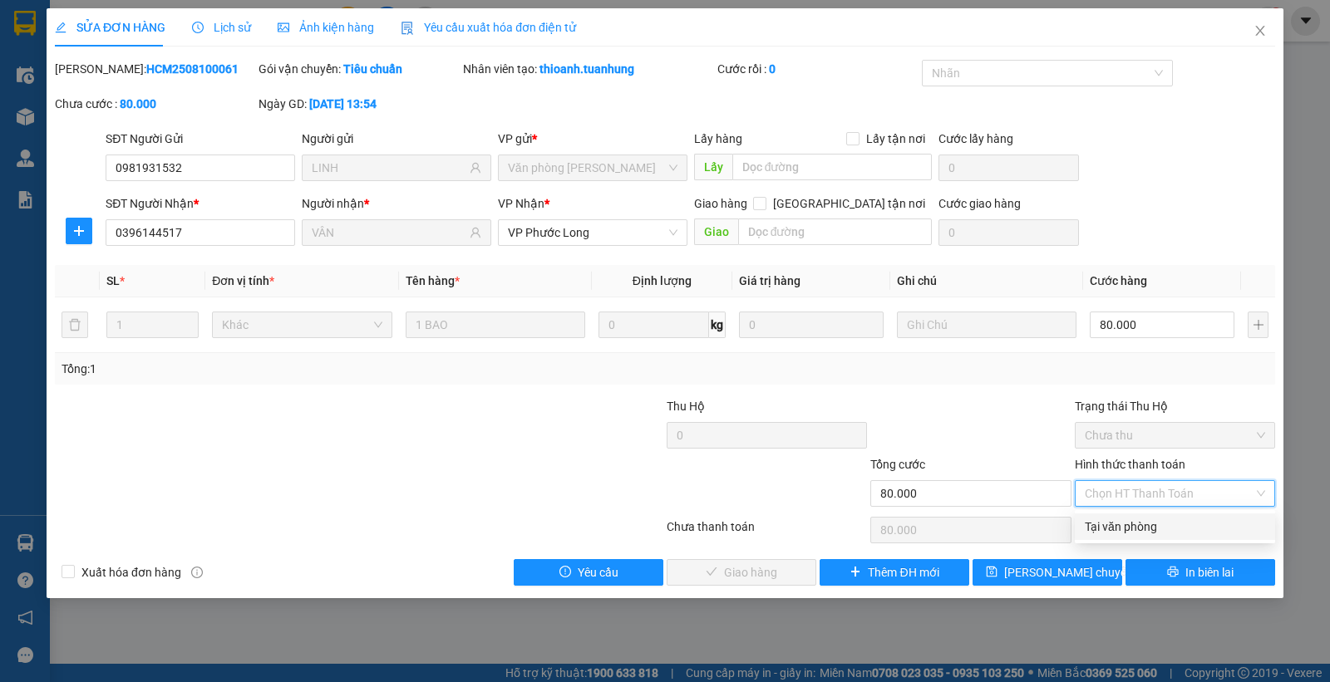
click at [1150, 536] on div "Tại văn phòng" at bounding box center [1175, 527] width 200 height 27
type input "0"
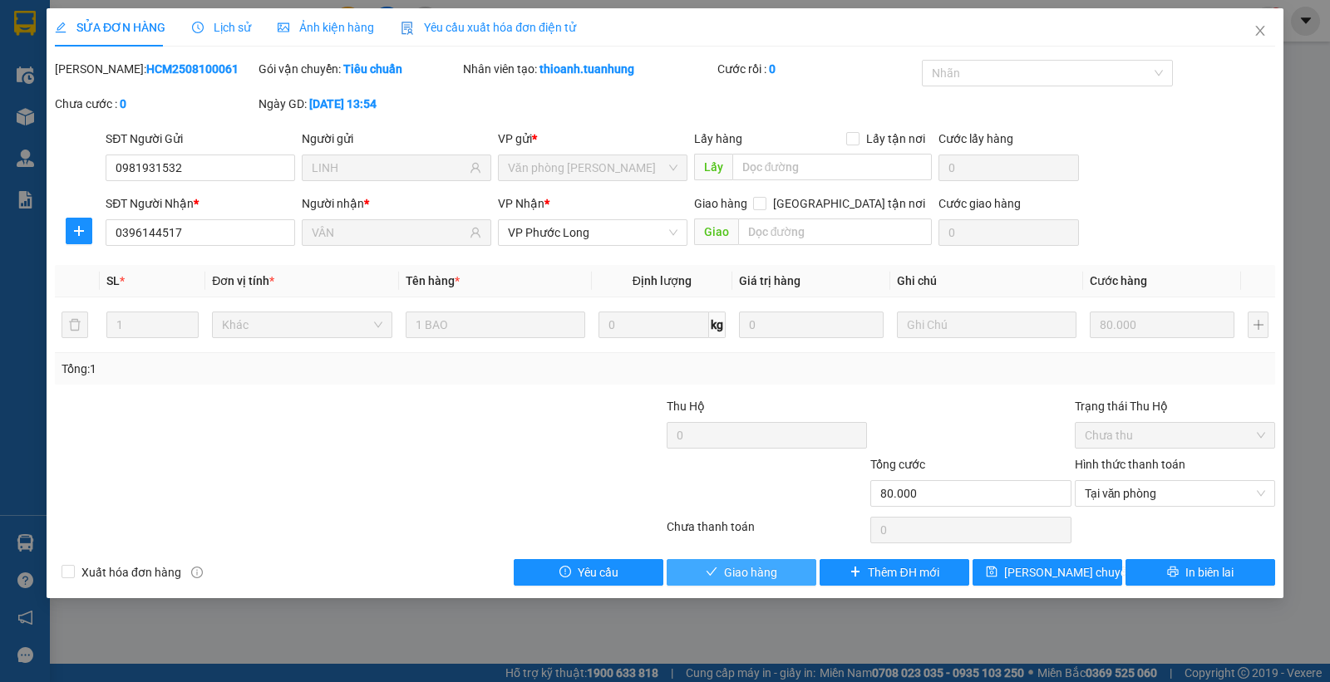
click at [761, 570] on span "Giao hàng" at bounding box center [750, 573] width 53 height 18
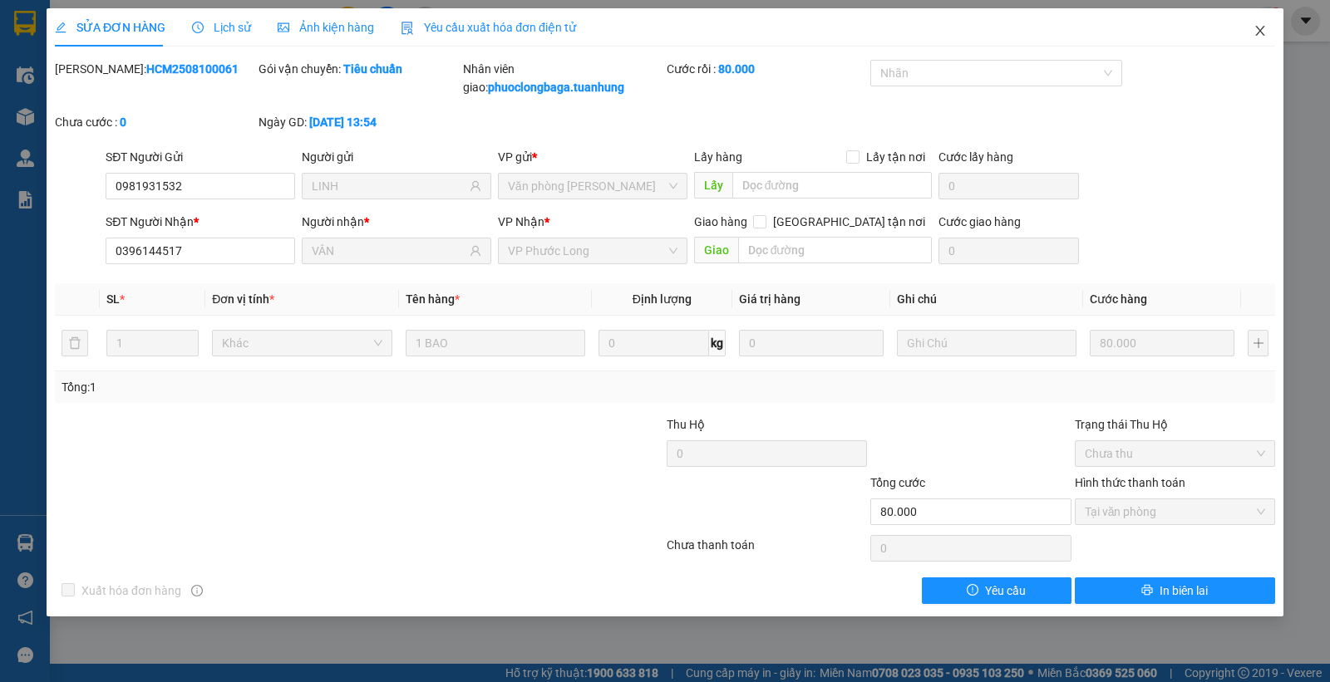
click at [1265, 27] on icon "close" at bounding box center [1259, 30] width 13 height 13
